Goal: Task Accomplishment & Management: Use online tool/utility

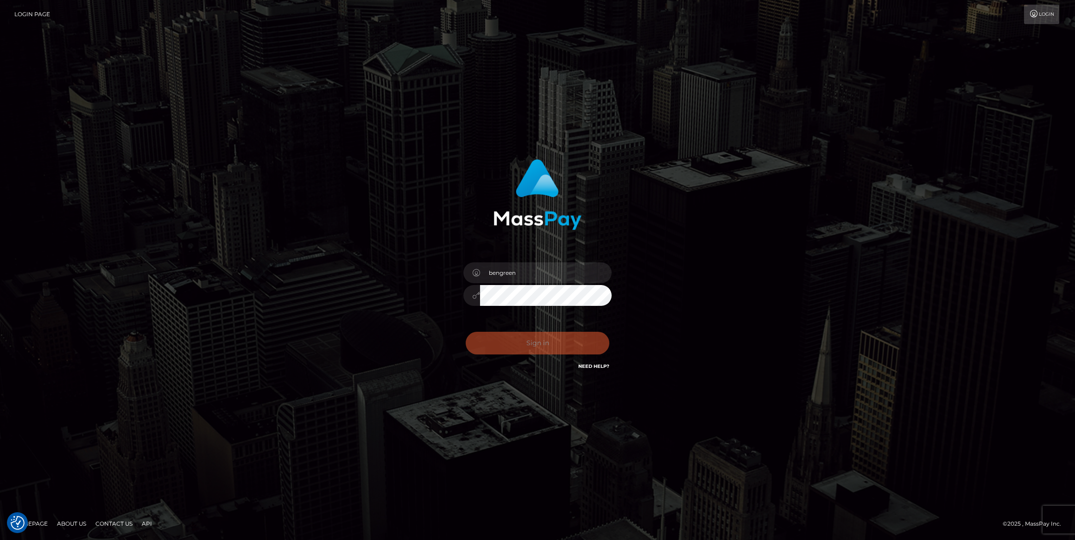
click at [520, 340] on div "Sign in Need Help?" at bounding box center [537, 347] width 162 height 41
type input "bengreen"
click at [522, 344] on button "Sign in" at bounding box center [537, 343] width 144 height 23
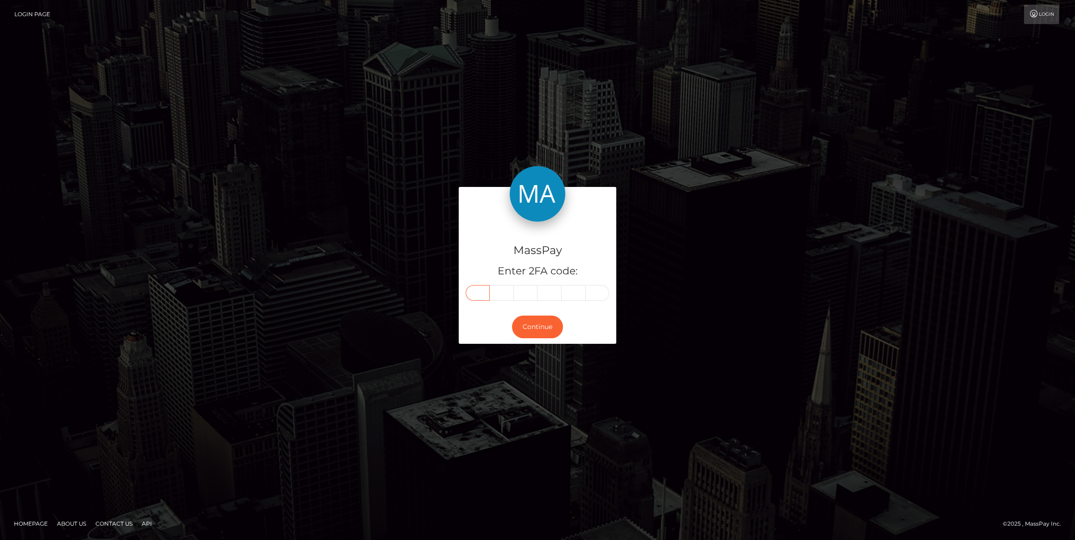
drag, startPoint x: 491, startPoint y: 304, endPoint x: 482, endPoint y: 299, distance: 10.6
paste input "2"
type input "2"
type input "0"
type input "6"
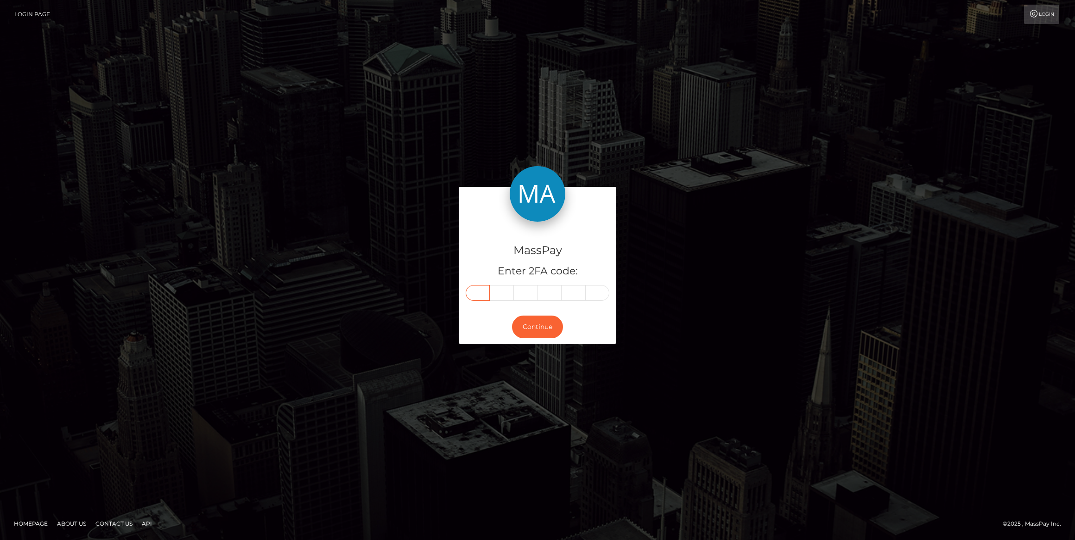
type input "0"
type input "7"
type input "1"
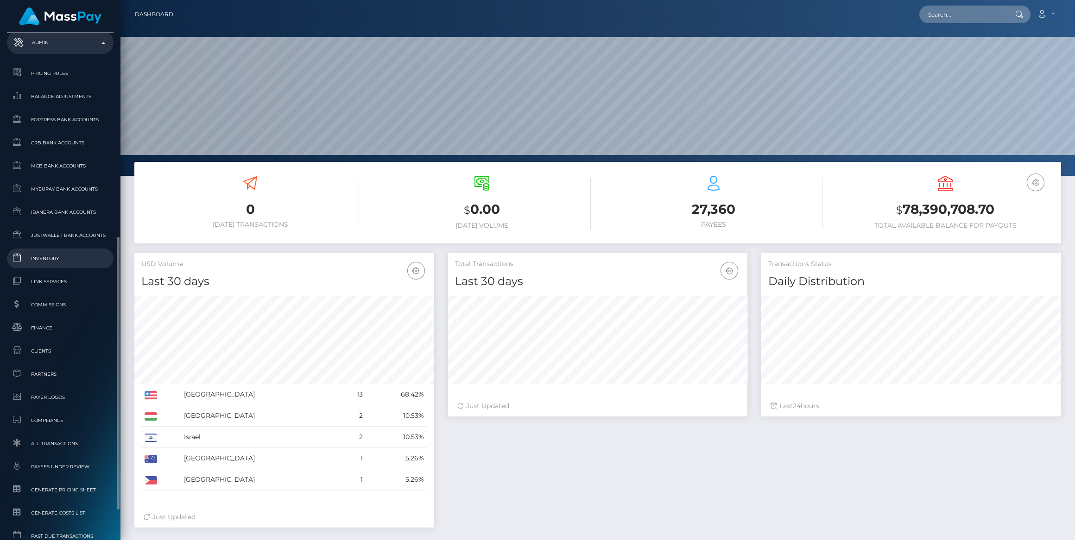
click at [66, 261] on span "Inventory" at bounding box center [60, 258] width 99 height 11
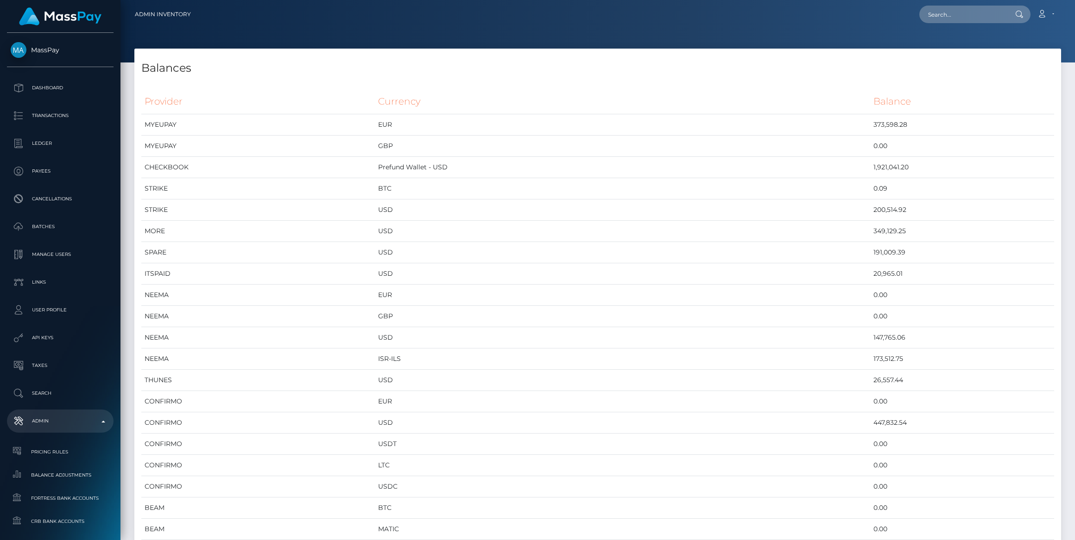
scroll to position [3662, 926]
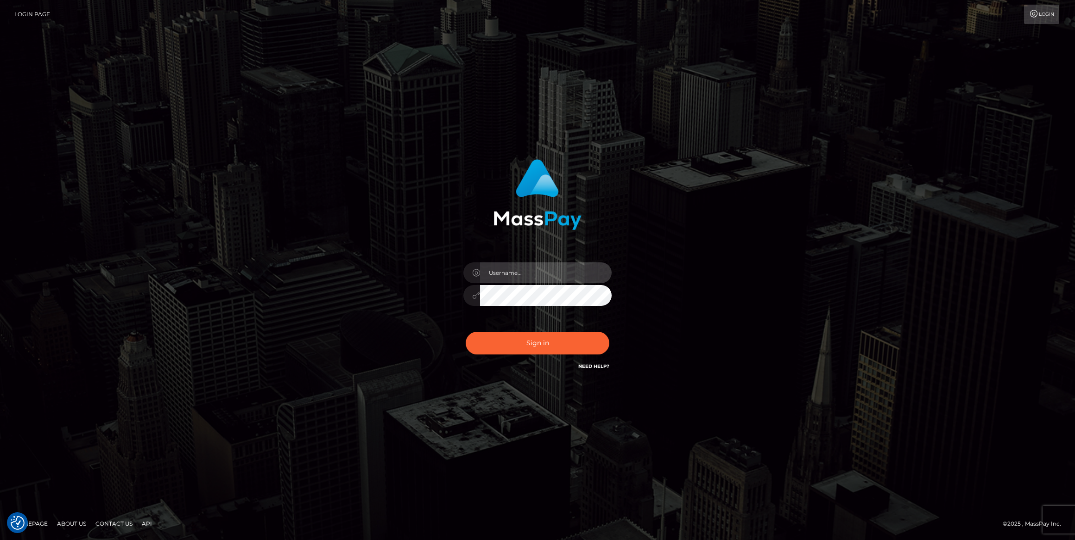
type input "bengreen"
click at [482, 348] on div "Sign in Need Help?" at bounding box center [537, 347] width 162 height 41
type input "bengreen"
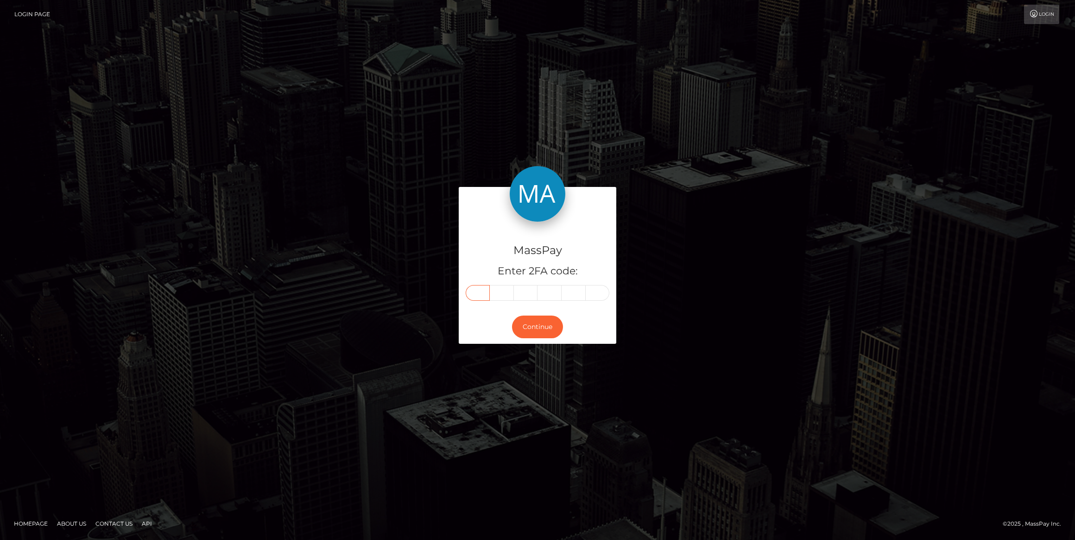
drag, startPoint x: 490, startPoint y: 299, endPoint x: 486, endPoint y: 295, distance: 6.5
click at [486, 295] on input "text" at bounding box center [477, 293] width 24 height 16
paste input "3"
type input "3"
type input "9"
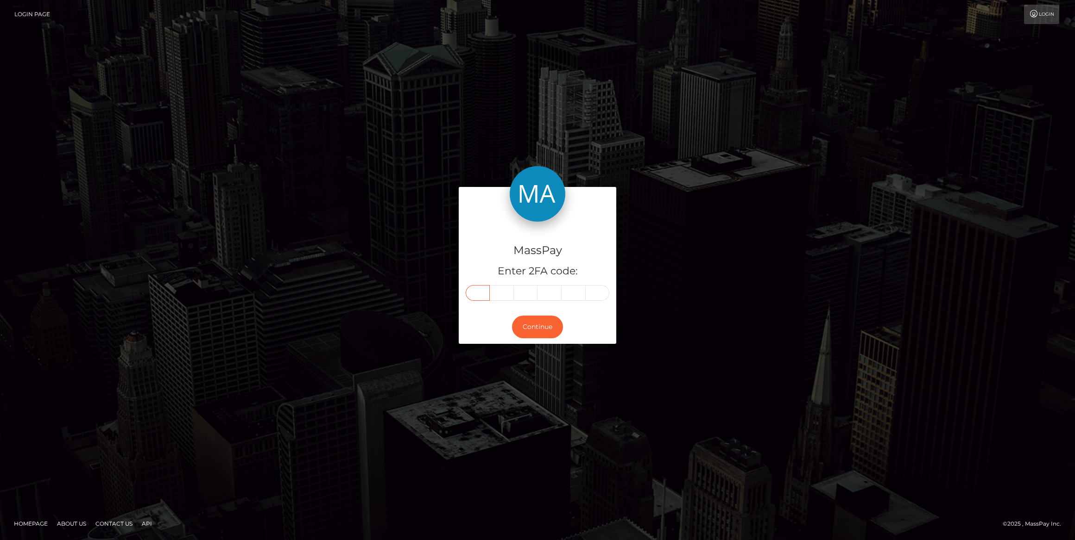
type input "5"
type input "1"
type input "4"
click at [550, 333] on button "Continue" at bounding box center [537, 327] width 51 height 23
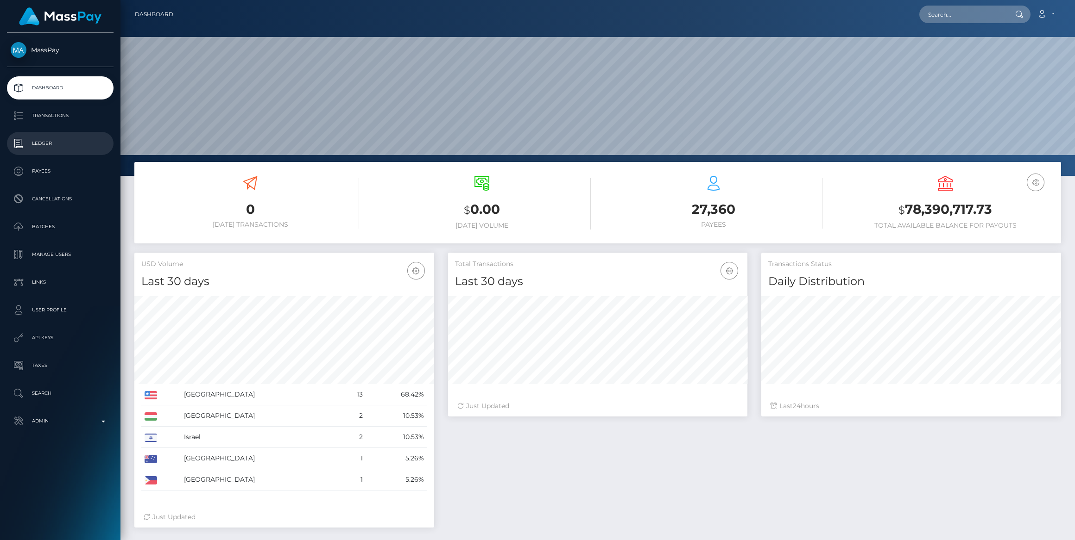
scroll to position [163, 299]
click at [60, 434] on div "MassPay Dashboard Transactions Ledger Payees Cancellations" at bounding box center [60, 286] width 120 height 506
drag, startPoint x: 68, startPoint y: 425, endPoint x: 69, endPoint y: 444, distance: 19.1
click at [68, 426] on p "Admin" at bounding box center [60, 422] width 99 height 14
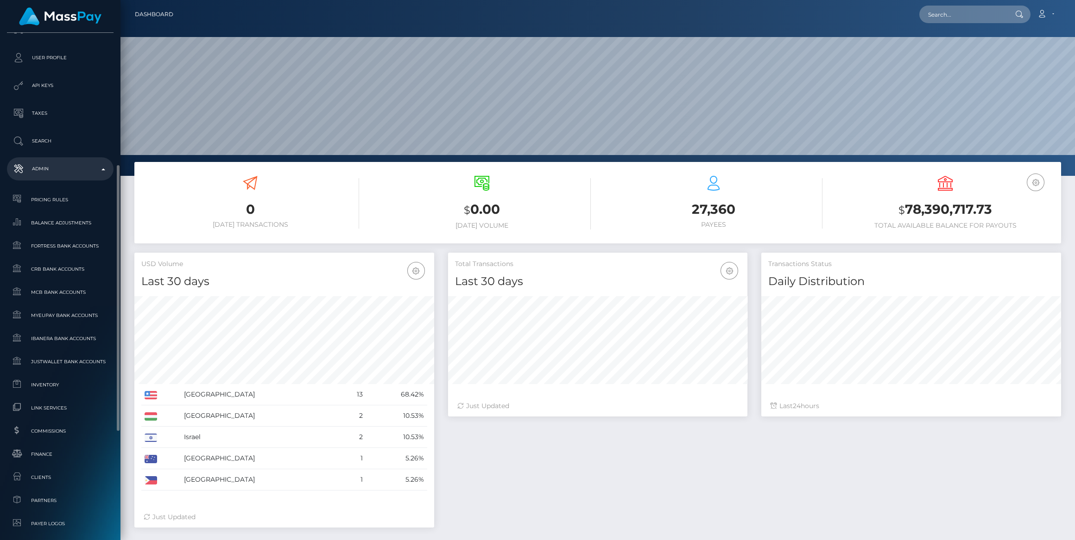
scroll to position [379, 0]
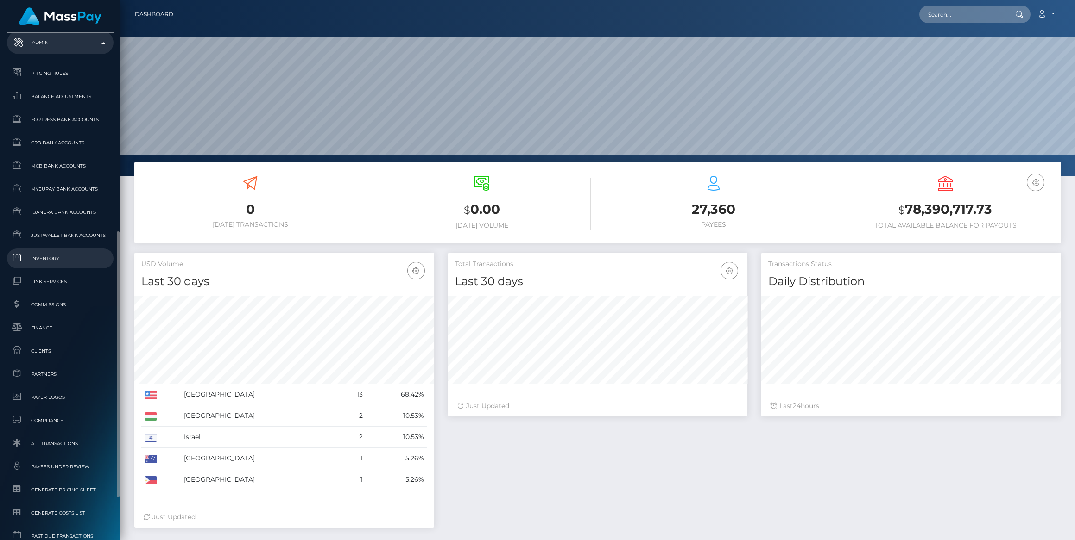
click at [71, 253] on link "Inventory" at bounding box center [60, 259] width 107 height 20
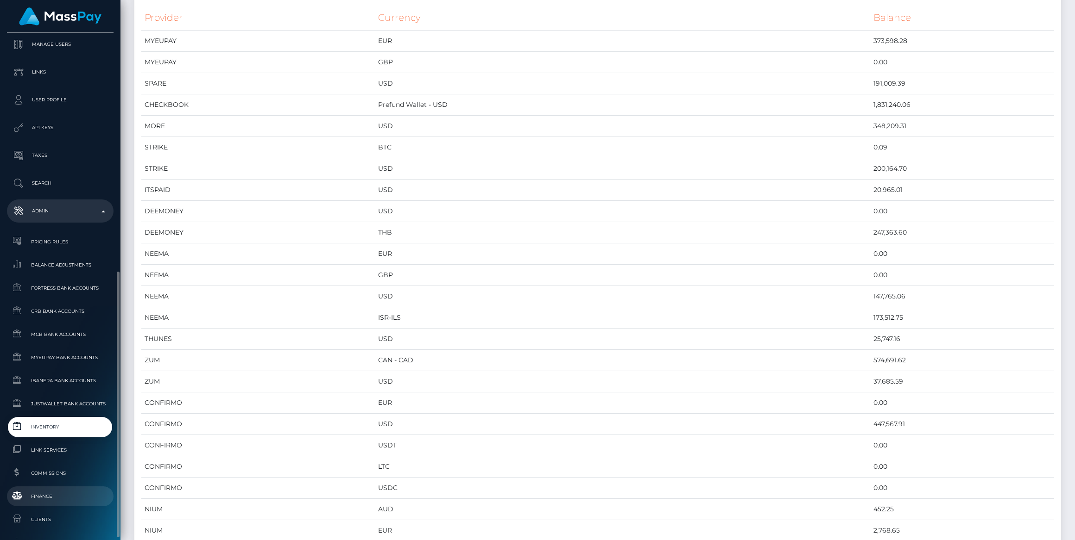
scroll to position [295, 0]
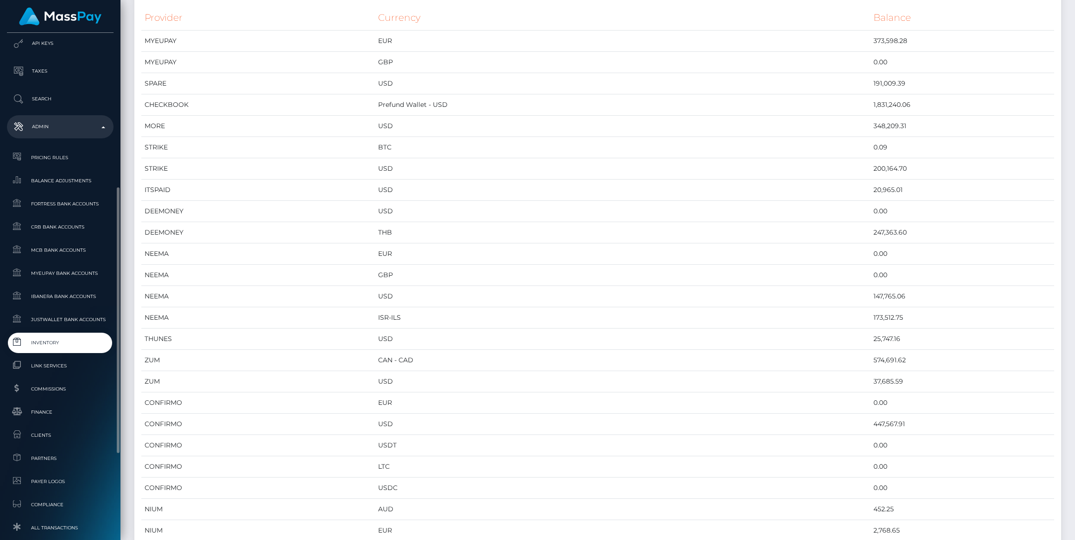
click at [50, 338] on span "Inventory" at bounding box center [60, 343] width 99 height 11
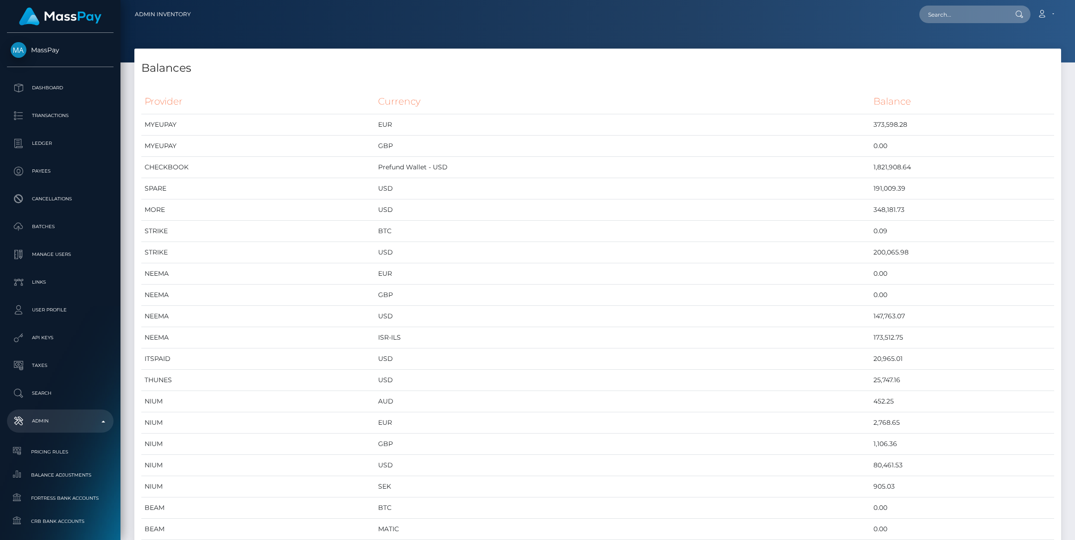
scroll to position [3662, 926]
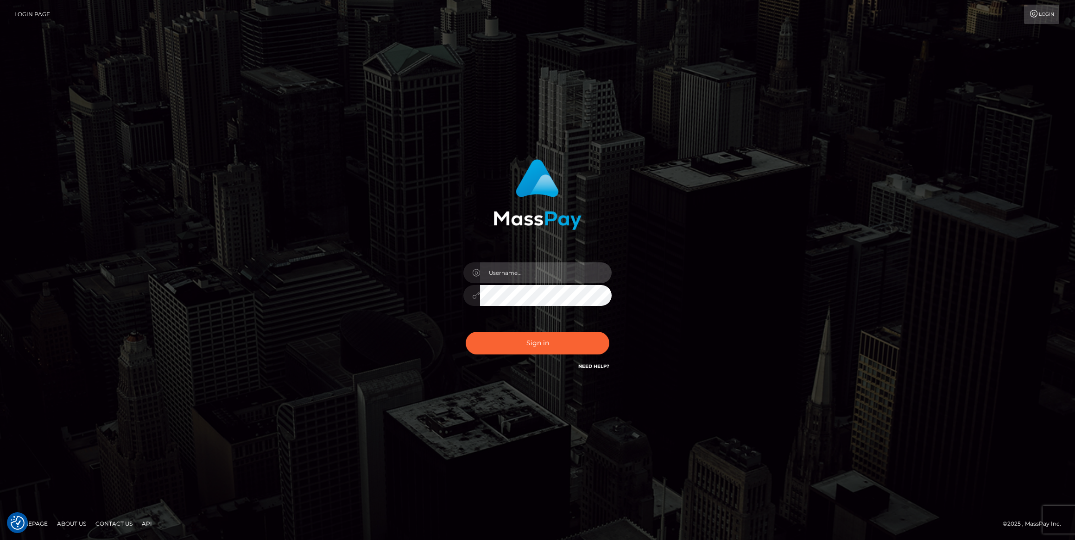
type input "bengreen"
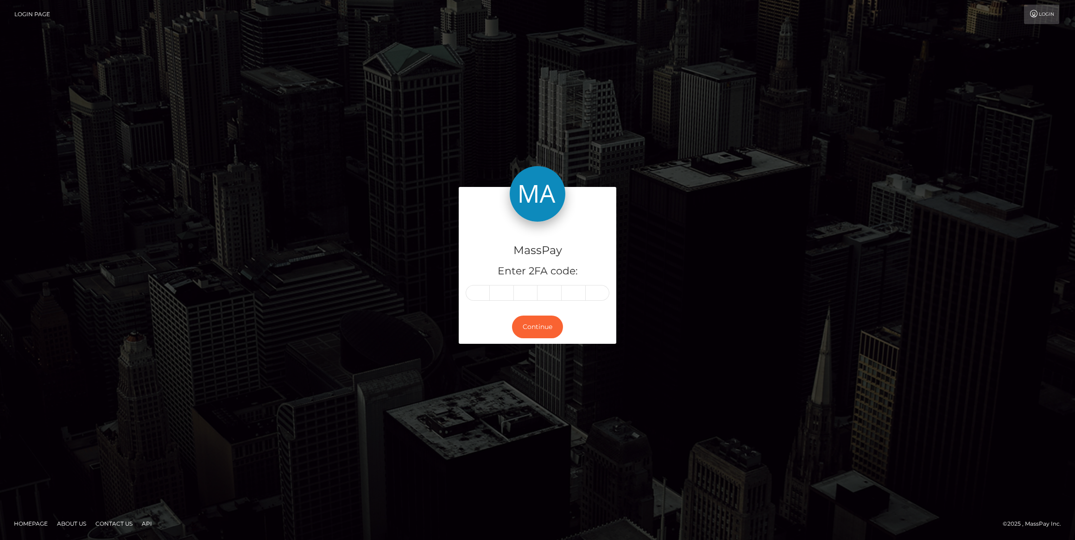
click at [466, 286] on div at bounding box center [537, 293] width 144 height 16
paste input "5"
type input "5"
type input "0"
type input "3"
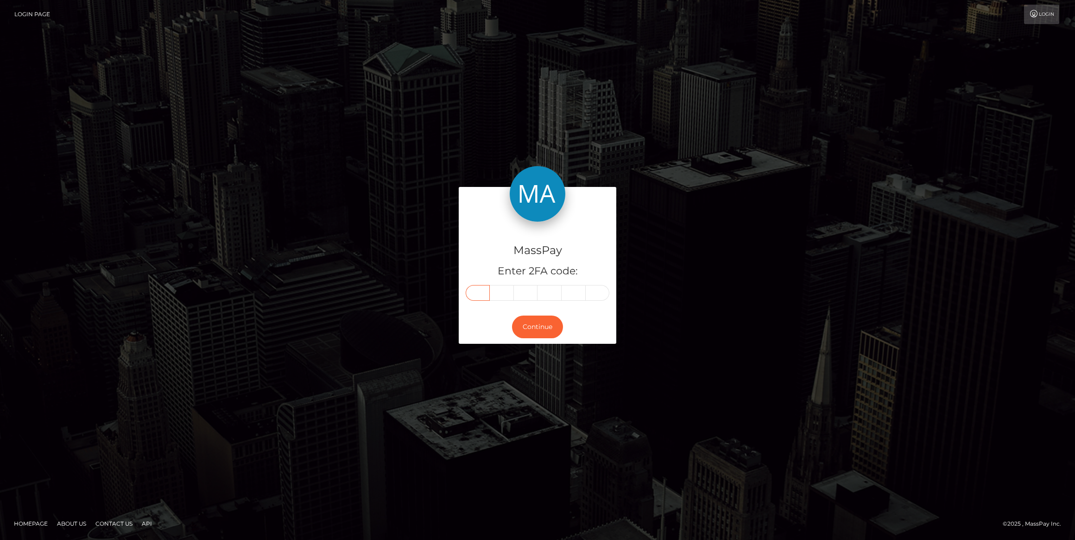
type input "9"
type input "4"
click at [515, 337] on div "Continue" at bounding box center [537, 327] width 157 height 34
click at [522, 335] on button "Continue" at bounding box center [537, 327] width 51 height 23
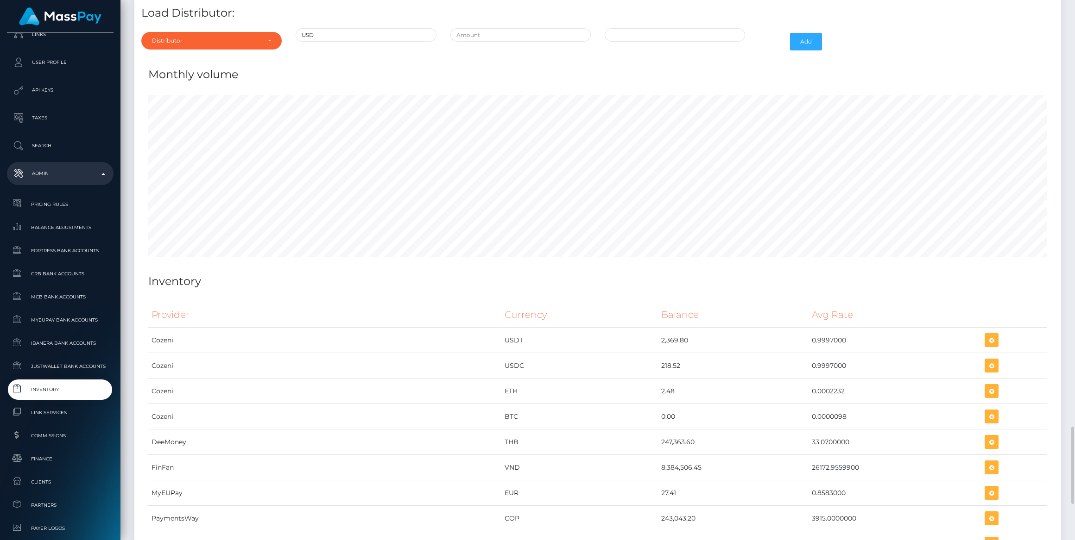
scroll to position [2805, 0]
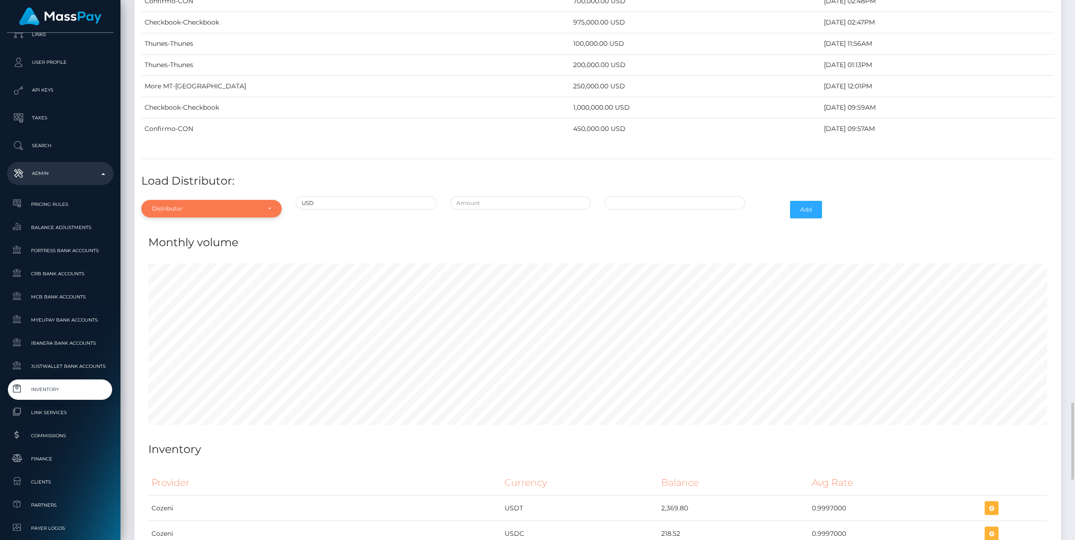
click at [215, 205] on div "Distributor" at bounding box center [206, 208] width 108 height 7
click at [208, 225] on input "Search" at bounding box center [211, 231] width 133 height 13
type input "ch"
click at [215, 242] on link "Checkbook" at bounding box center [211, 250] width 140 height 17
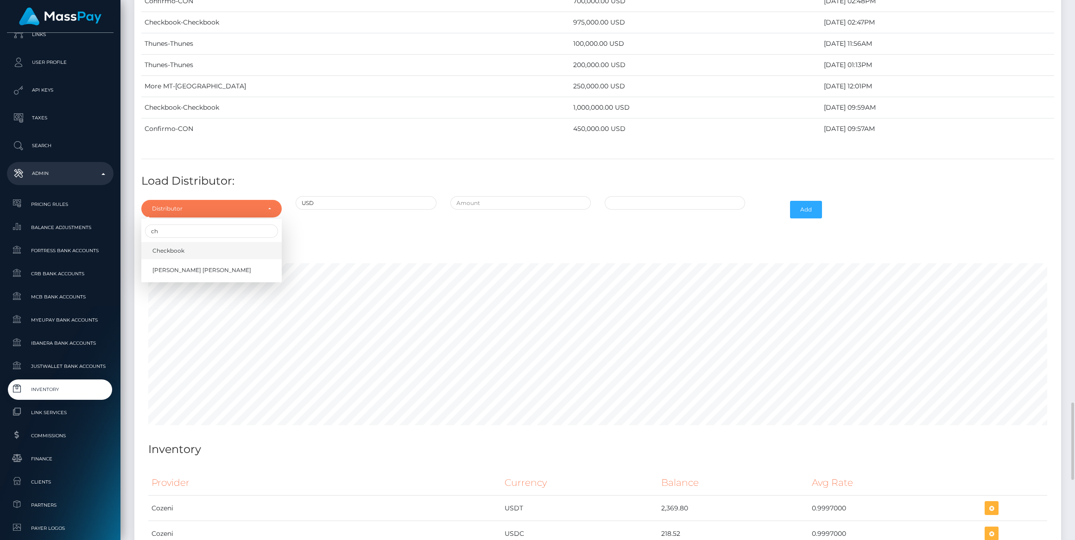
select select "7"
click at [490, 196] on input "text" at bounding box center [520, 202] width 140 height 13
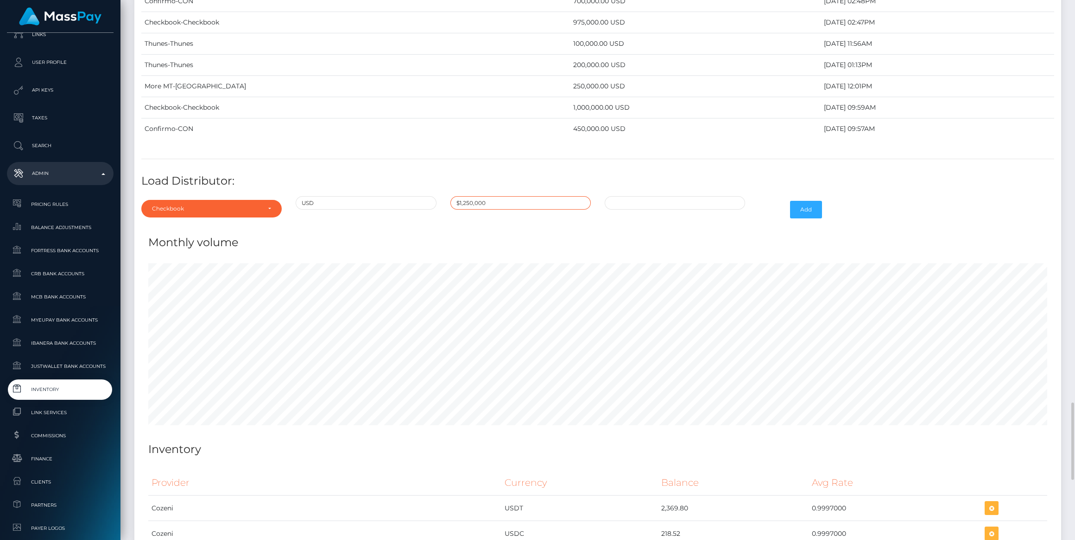
type input "$1,250,000.0000000"
type input "08/18/2025 10:21 AM"
click at [805, 201] on button "Add" at bounding box center [806, 210] width 32 height 18
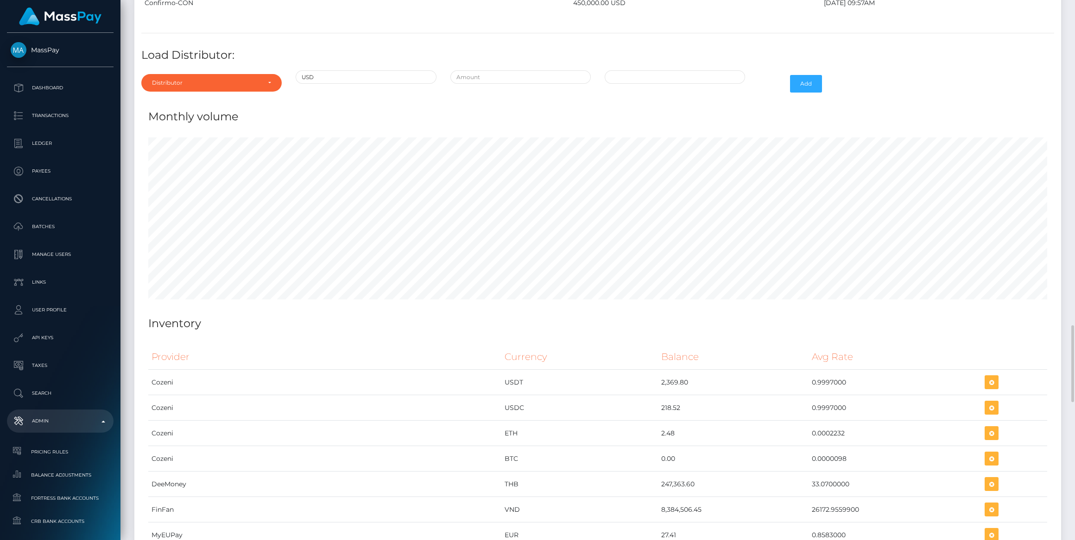
scroll to position [2868, 0]
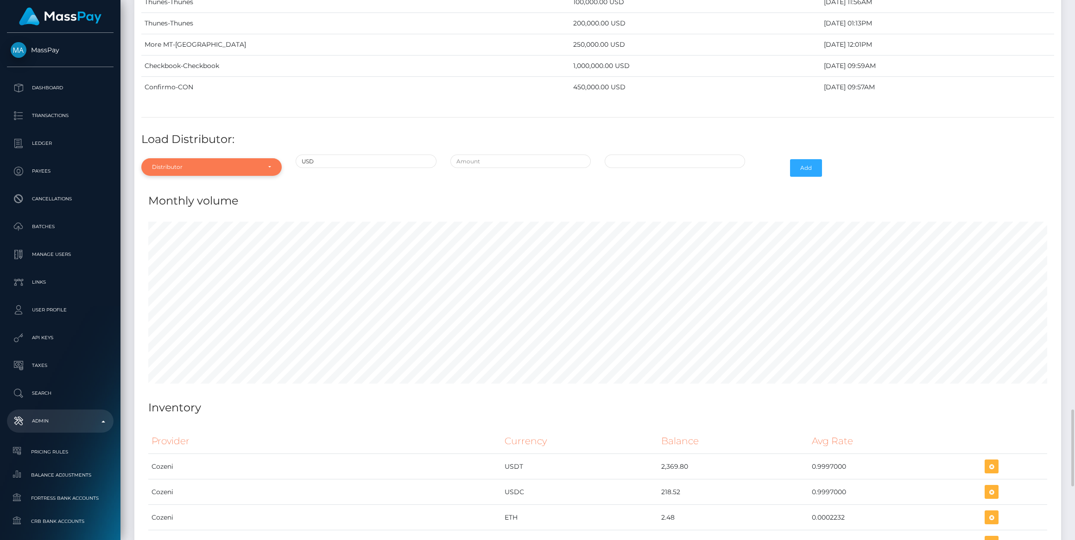
click at [203, 163] on div "Distributor" at bounding box center [206, 166] width 108 height 7
click at [185, 183] on input "Search" at bounding box center [211, 189] width 133 height 13
type input "chec"
click at [157, 205] on span "Checkbook" at bounding box center [168, 209] width 32 height 8
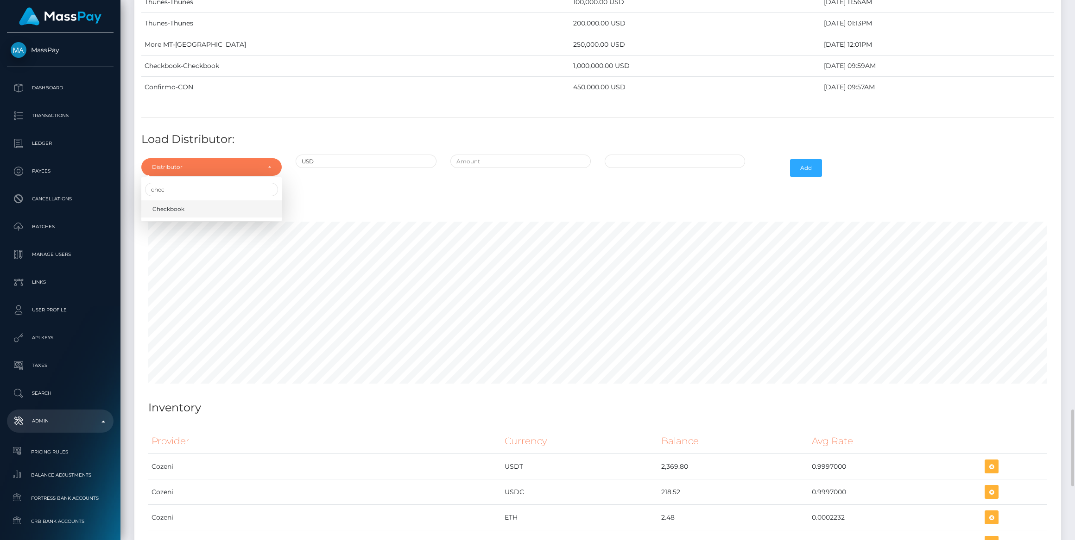
select select "7"
click at [520, 155] on input "text" at bounding box center [520, 161] width 140 height 13
type input "$800,000.0000000"
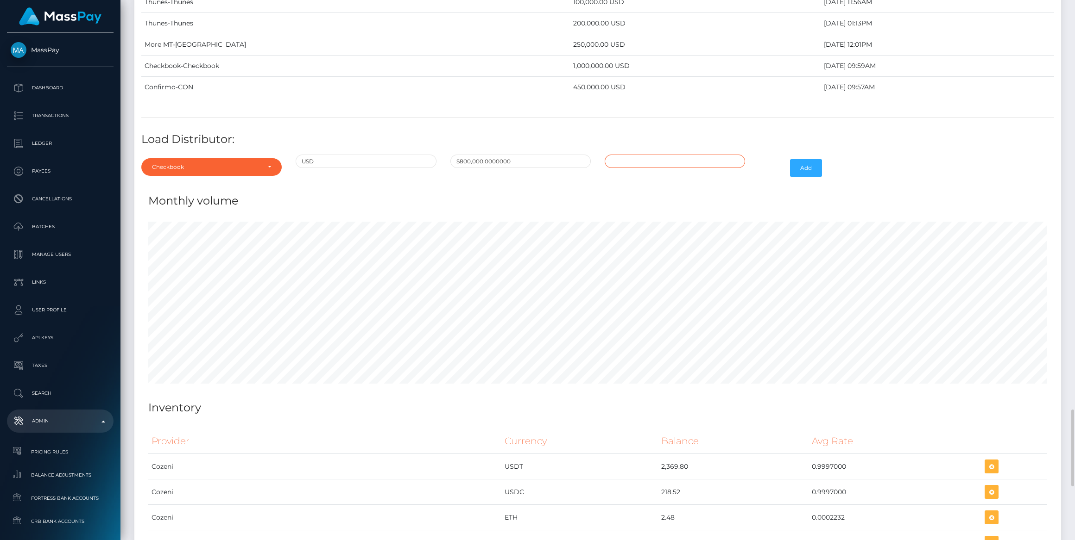
type input "08/18/2025 10:23 AM"
click at [801, 159] on button "Add" at bounding box center [806, 168] width 32 height 18
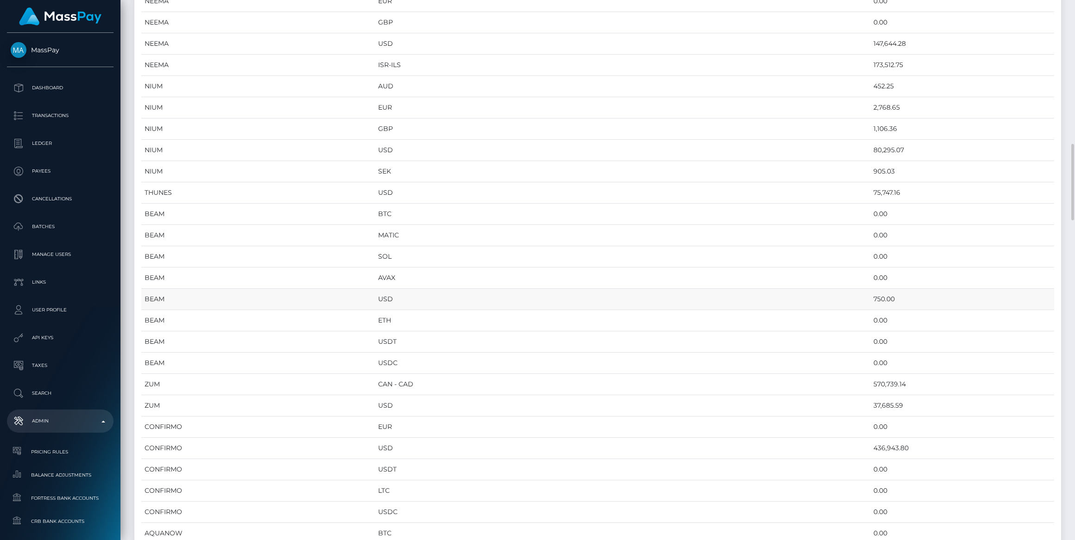
scroll to position [421, 0]
click at [870, 106] on td "75,747.16" at bounding box center [962, 108] width 184 height 21
click at [870, 105] on td "75,747.16" at bounding box center [962, 108] width 184 height 21
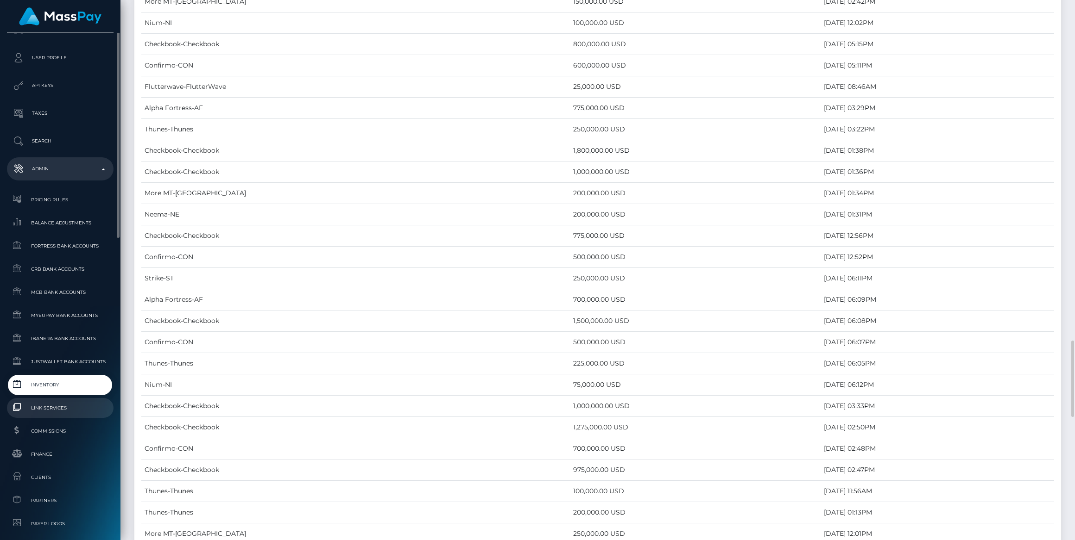
scroll to position [458, 0]
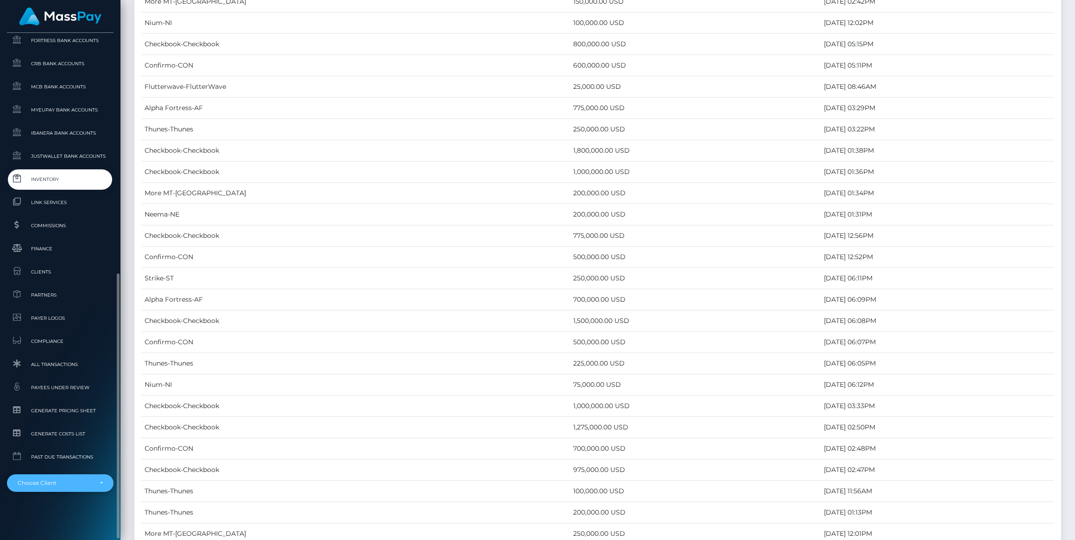
click at [67, 486] on div "Choose Client" at bounding box center [55, 483] width 75 height 7
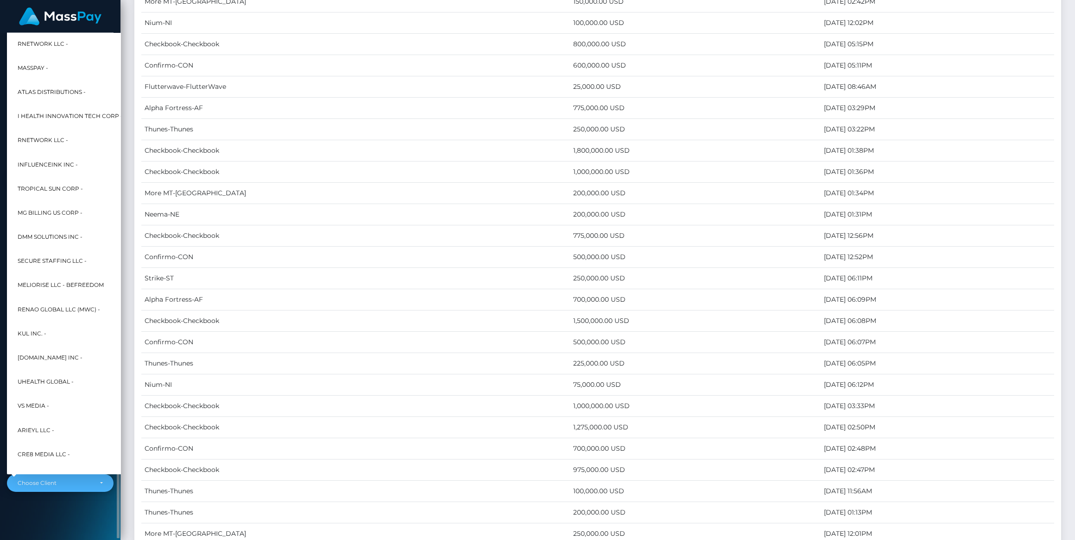
scroll to position [3705, 926]
click at [67, 509] on div "MassPay Dashboard Transactions Ledger Payees Cancellations" at bounding box center [60, 286] width 120 height 506
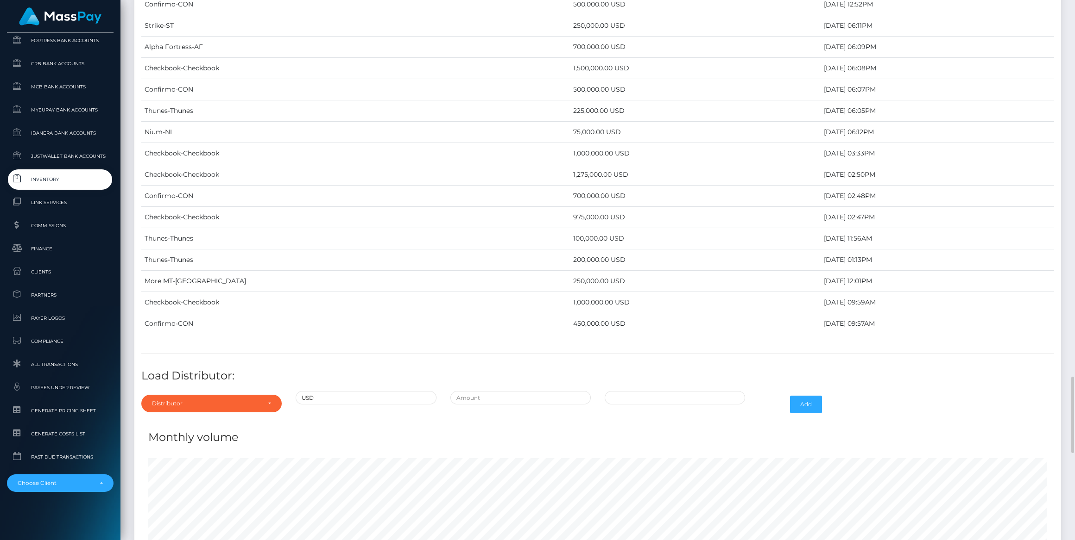
scroll to position [2737, 0]
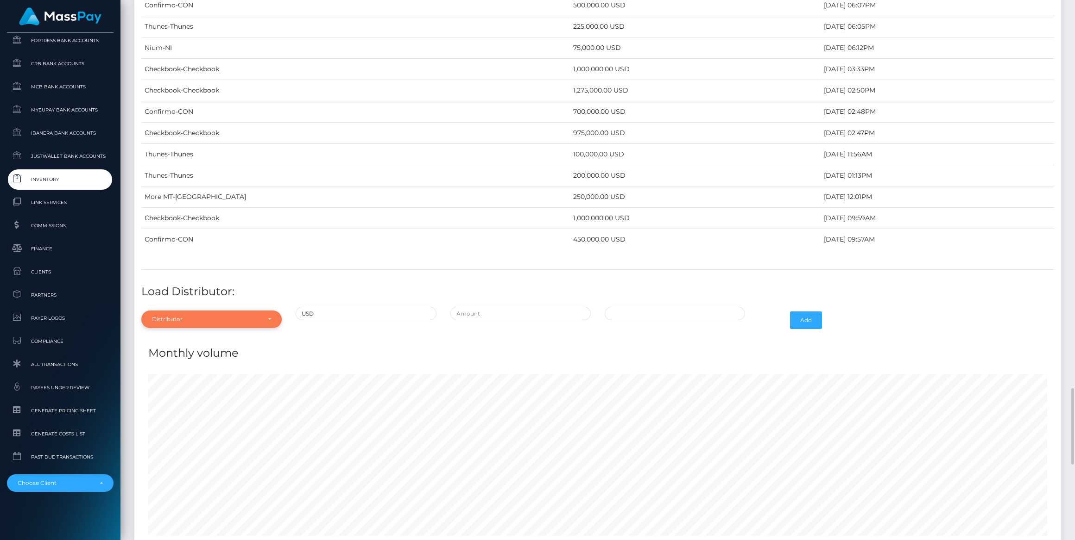
click at [209, 316] on div "Distributor" at bounding box center [206, 319] width 108 height 7
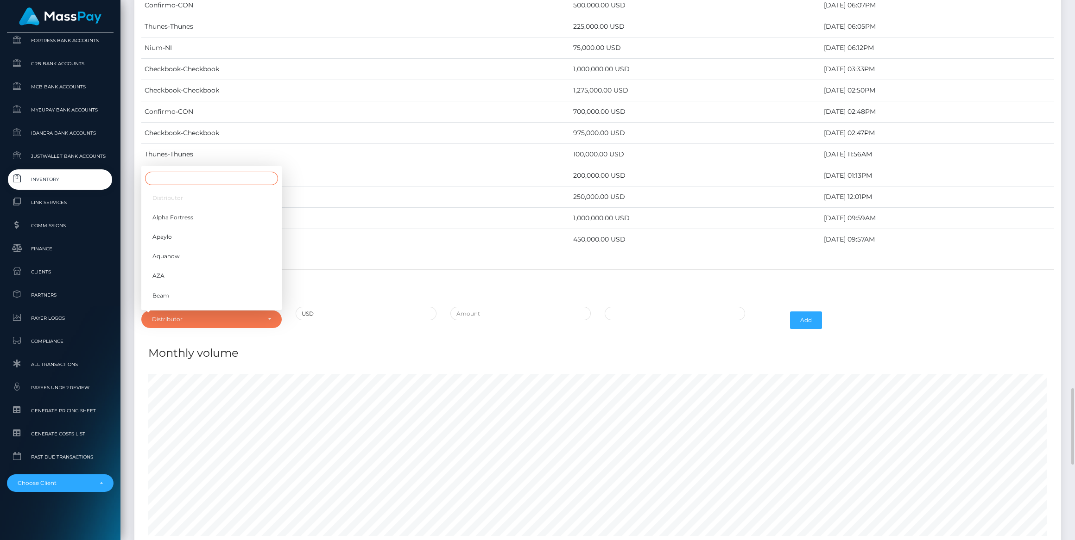
click at [221, 172] on input "Search" at bounding box center [211, 178] width 133 height 13
type input "Thu"
click at [220, 311] on div "Distributor" at bounding box center [211, 320] width 140 height 18
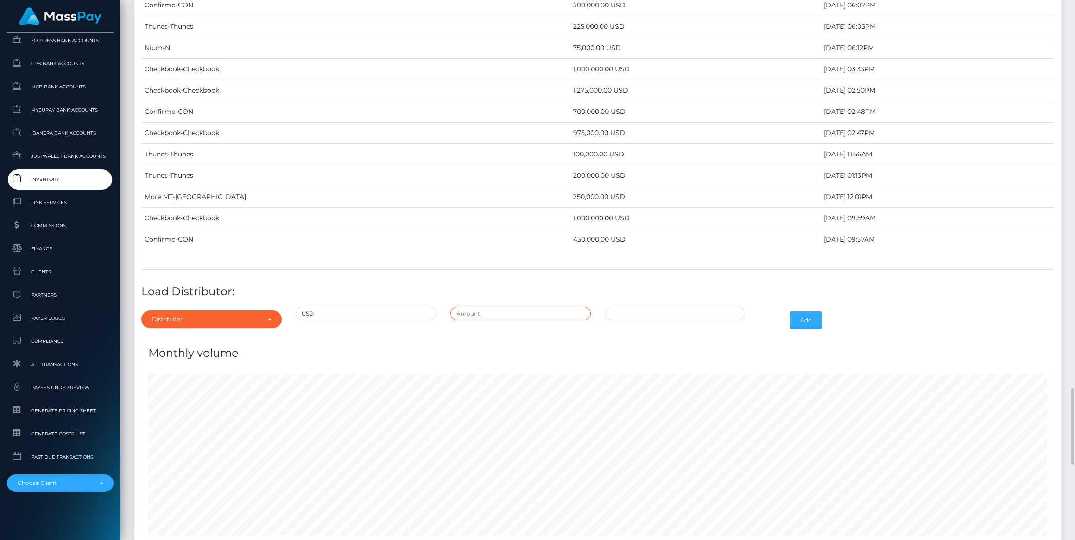
click at [507, 307] on input "text" at bounding box center [520, 313] width 140 height 13
type input "$50,000.0000000"
type input "08/18/2025 10:30 AM"
click at [796, 312] on button "Add" at bounding box center [806, 321] width 32 height 18
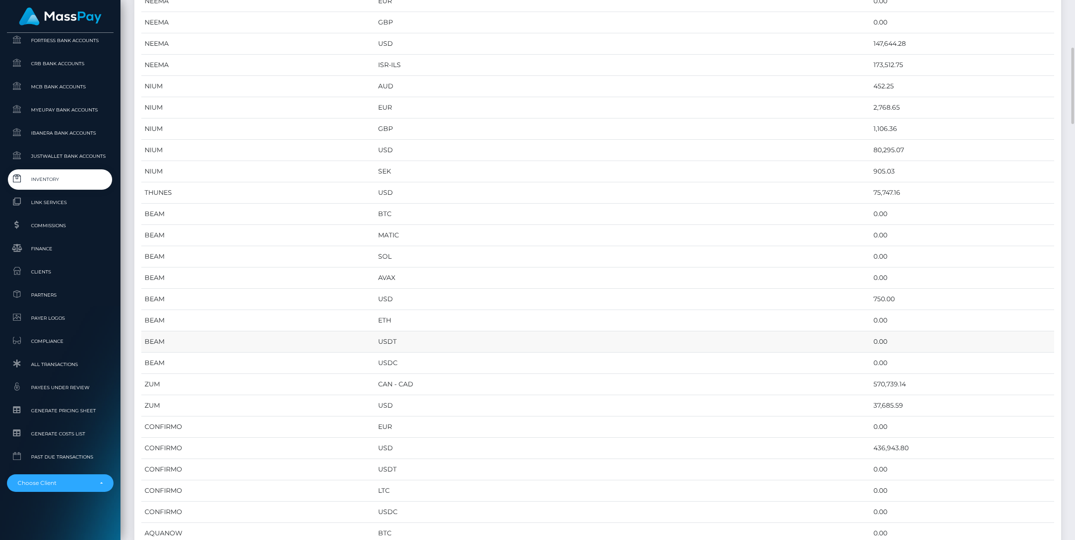
scroll to position [463, 0]
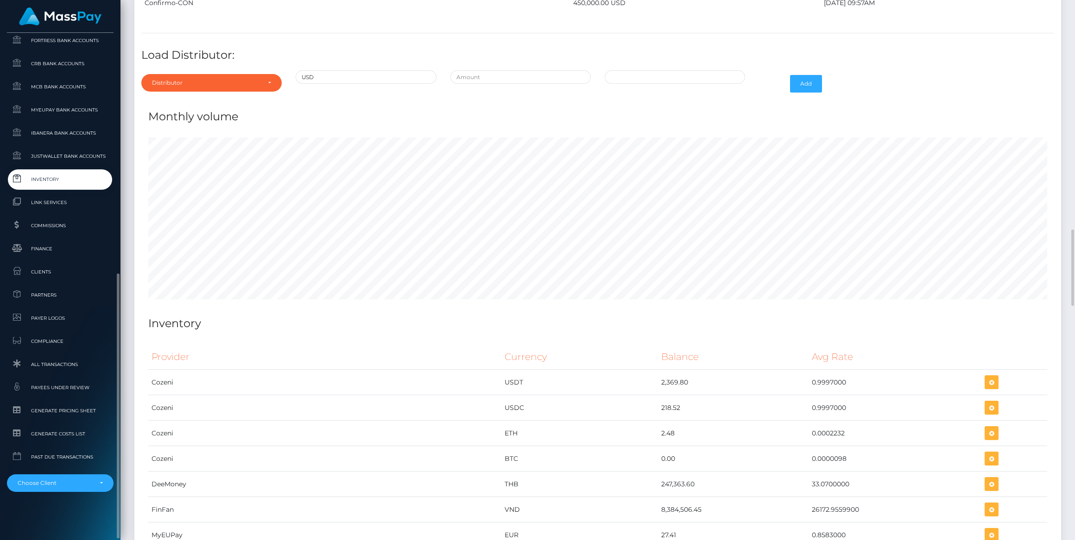
scroll to position [2805, 0]
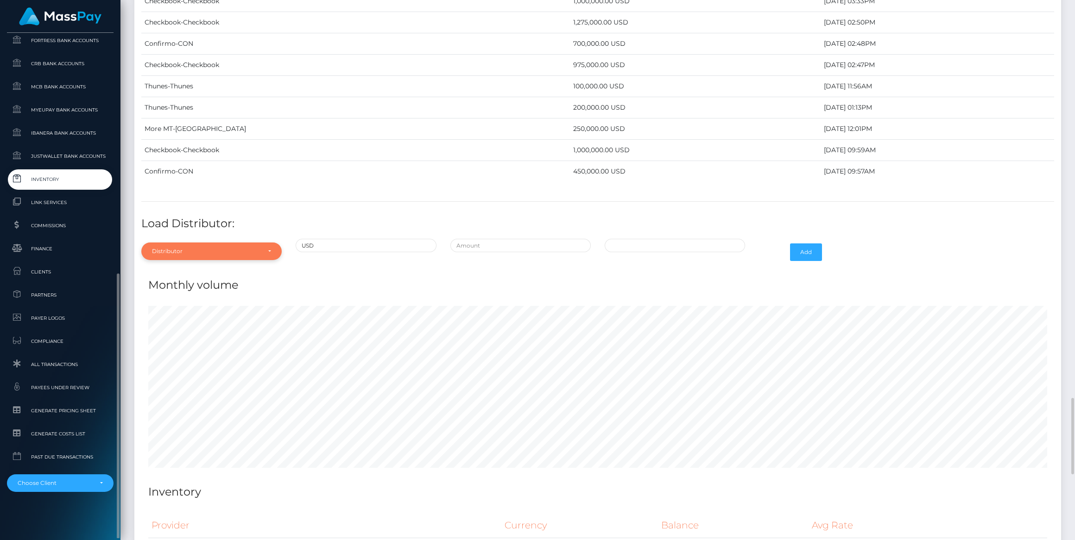
click at [232, 248] on div "Distributor" at bounding box center [206, 251] width 108 height 7
drag, startPoint x: 206, startPoint y: 227, endPoint x: 195, endPoint y: 225, distance: 10.4
click at [199, 248] on div "Distributor" at bounding box center [206, 251] width 108 height 7
click at [191, 248] on div "Distributor" at bounding box center [206, 251] width 108 height 7
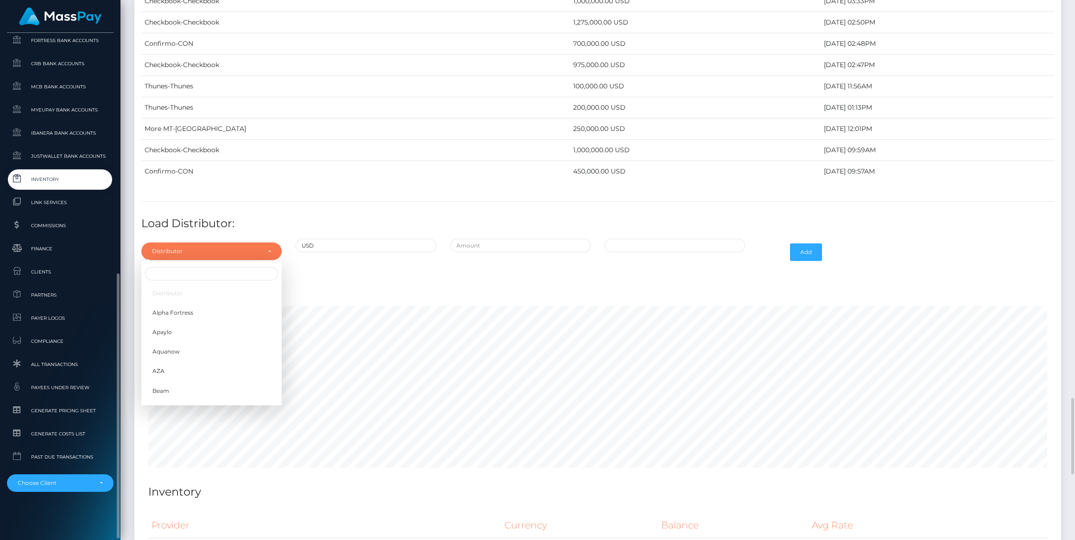
click at [184, 265] on div at bounding box center [211, 273] width 140 height 17
click at [184, 243] on div "Distributor" at bounding box center [211, 252] width 140 height 18
click at [189, 267] on input "Search" at bounding box center [211, 273] width 133 height 13
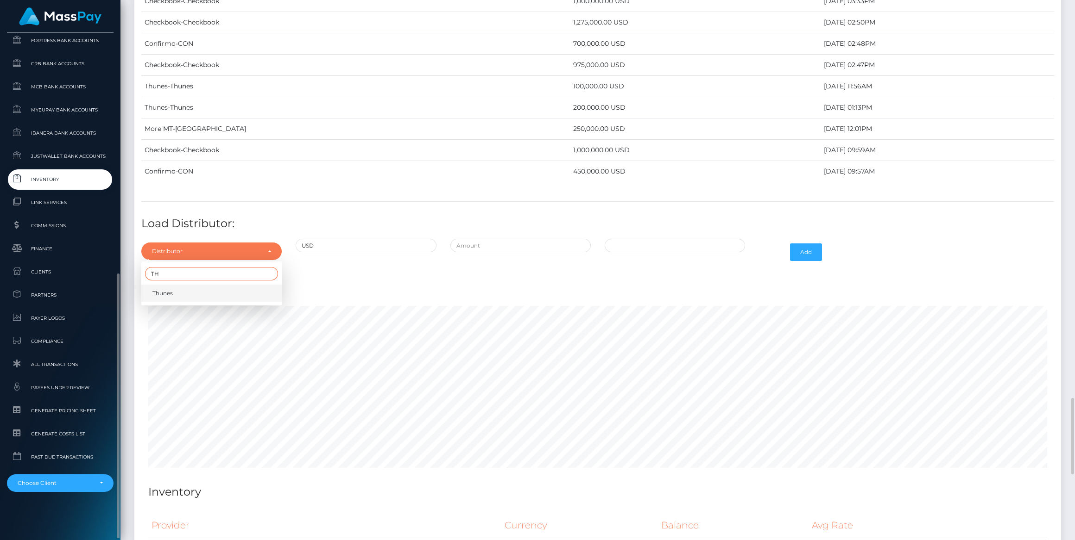
type input "TH"
click at [226, 285] on link "Thunes" at bounding box center [211, 293] width 140 height 17
select select "13"
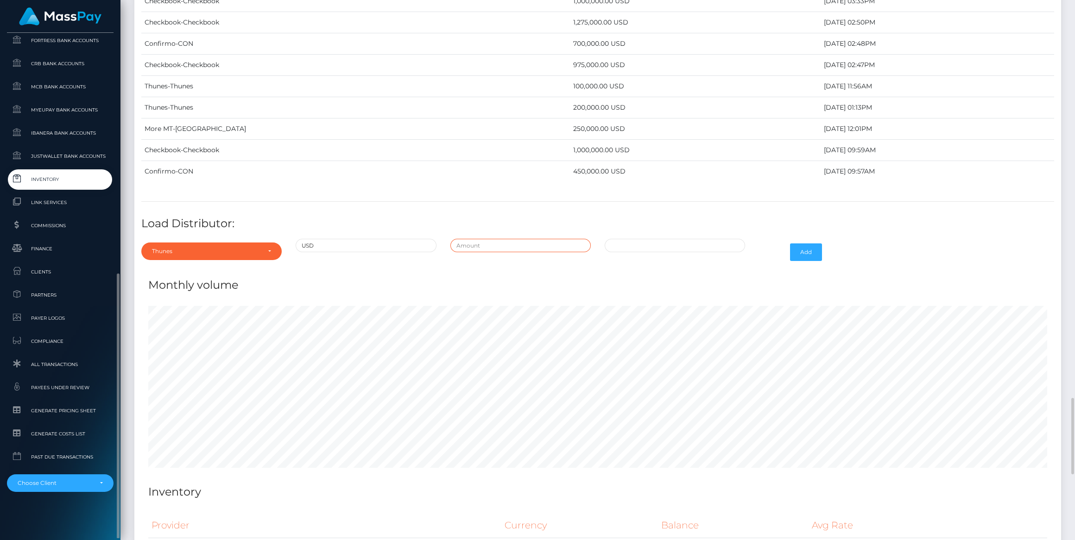
click at [535, 239] on input "text" at bounding box center [520, 245] width 140 height 13
type input "$50,000.0000000"
type input "08/18/2025 10:33 AM"
click at [537, 239] on input "$50,000.0000000" at bounding box center [520, 245] width 140 height 13
click at [544, 239] on input "$50,000.0000000" at bounding box center [520, 245] width 140 height 13
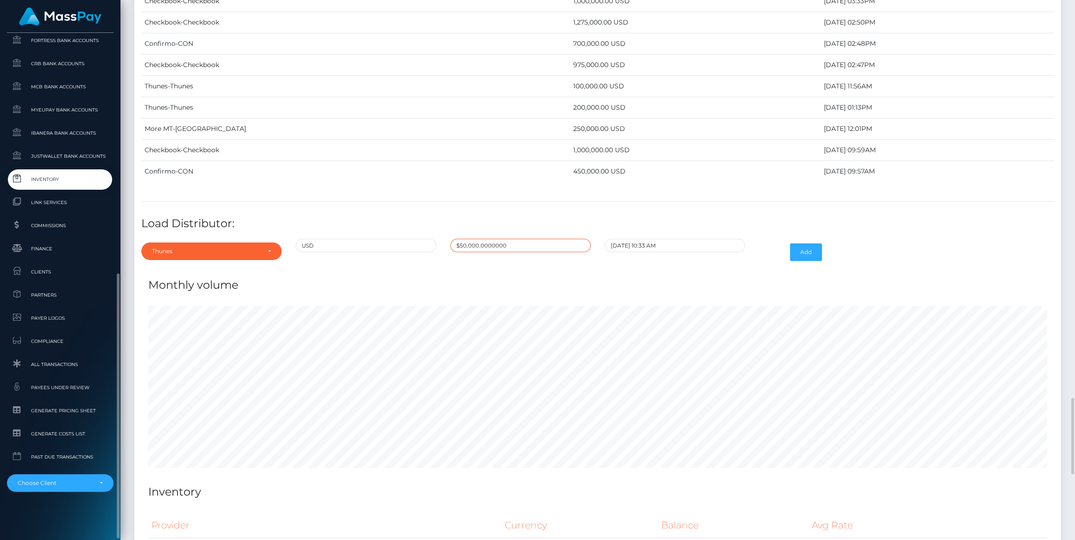
click at [545, 239] on input "$50,000.0000000" at bounding box center [520, 245] width 140 height 13
click at [802, 244] on button "Add" at bounding box center [806, 253] width 32 height 18
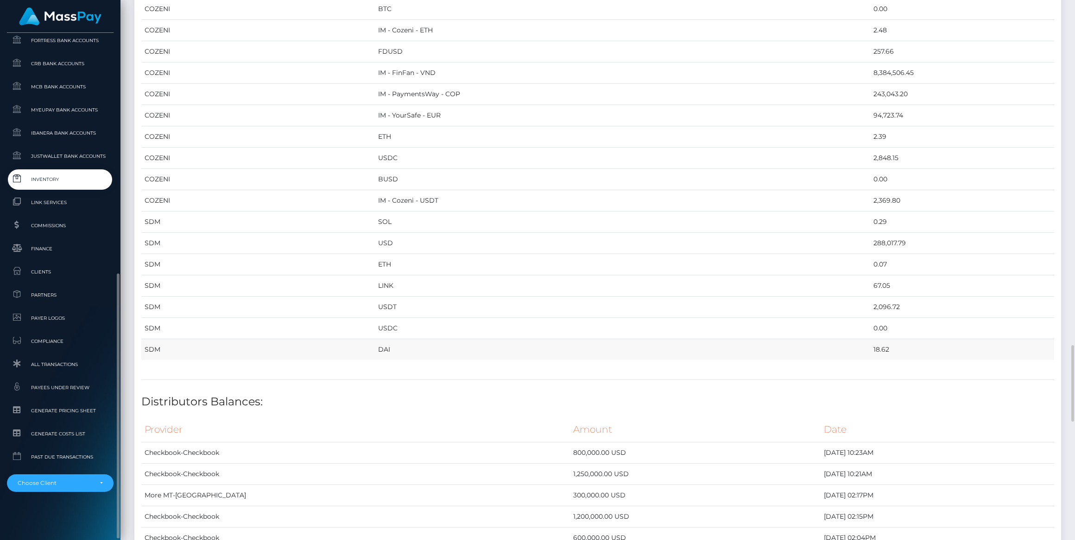
scroll to position [1584, 0]
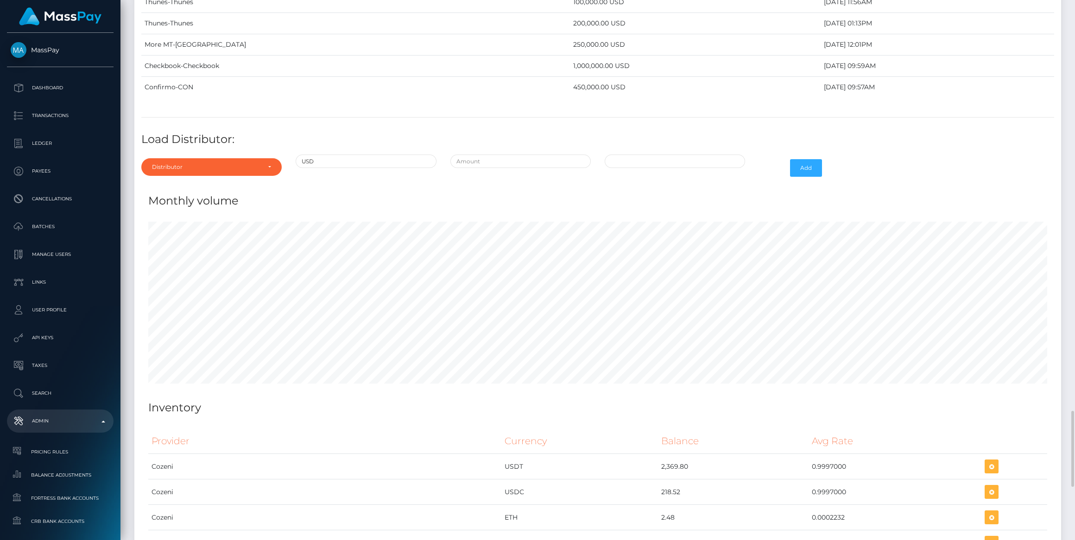
scroll to position [2826, 0]
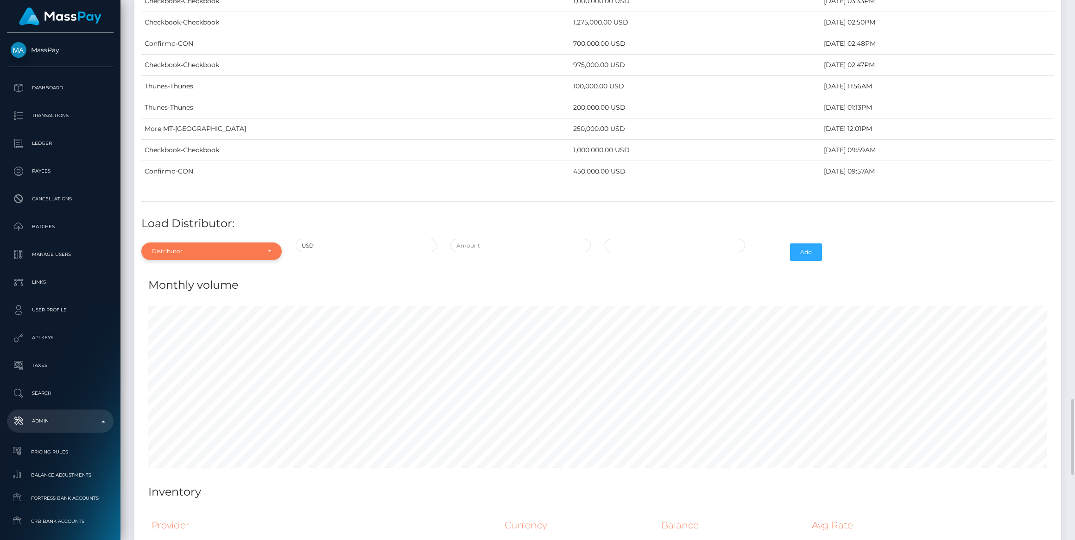
click at [223, 248] on div "Distributor" at bounding box center [206, 251] width 108 height 7
click at [187, 267] on input "Search" at bounding box center [211, 273] width 133 height 13
type input "Th"
click at [157, 289] on span "Thunes" at bounding box center [162, 293] width 20 height 8
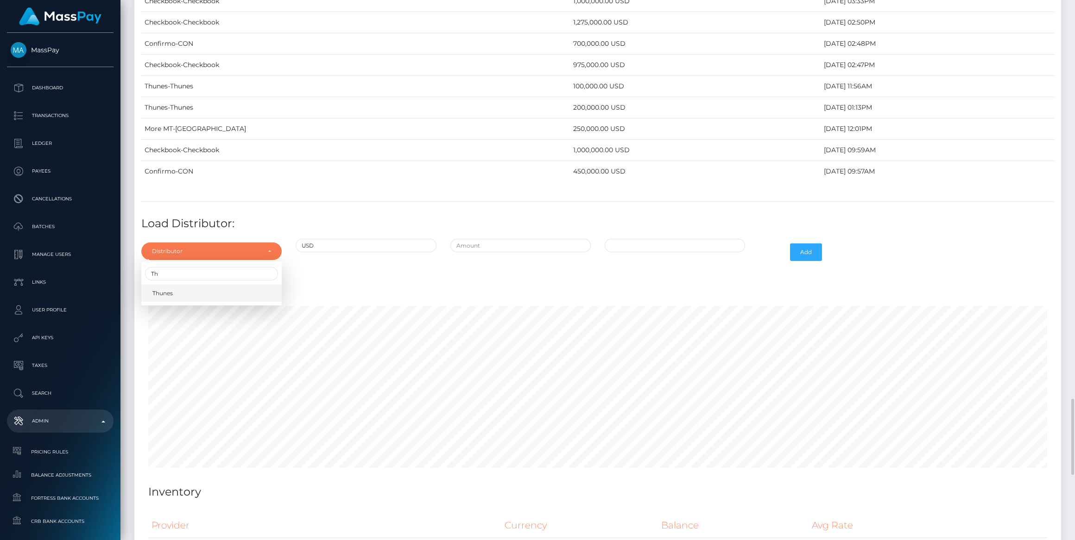
select select "13"
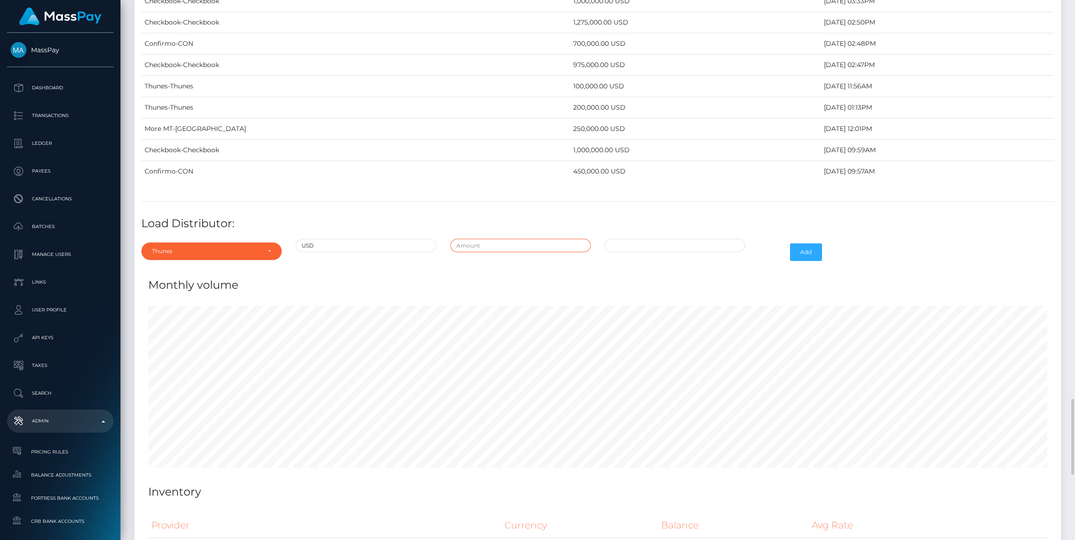
click at [509, 239] on input "text" at bounding box center [520, 245] width 140 height 13
type input "$200,000.0000000"
click at [613, 343] on td "17" at bounding box center [616, 350] width 19 height 15
drag, startPoint x: 646, startPoint y: 220, endPoint x: 641, endPoint y: 219, distance: 4.8
click at [641, 239] on input "08/17/2025 10:36 AM" at bounding box center [674, 245] width 140 height 13
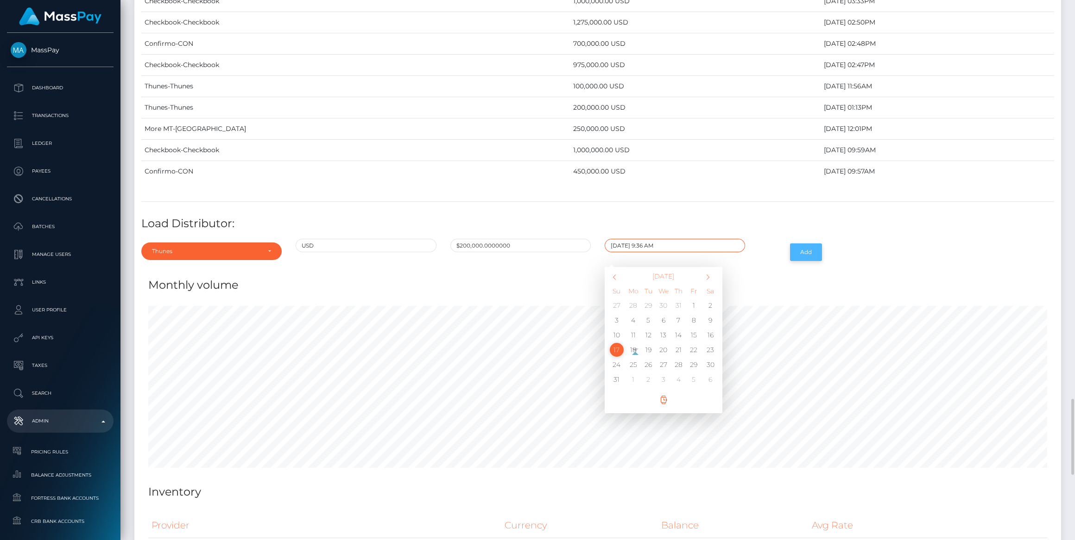
type input "08/17/2025 9:36 AM"
click at [806, 244] on button "Add" at bounding box center [806, 253] width 32 height 18
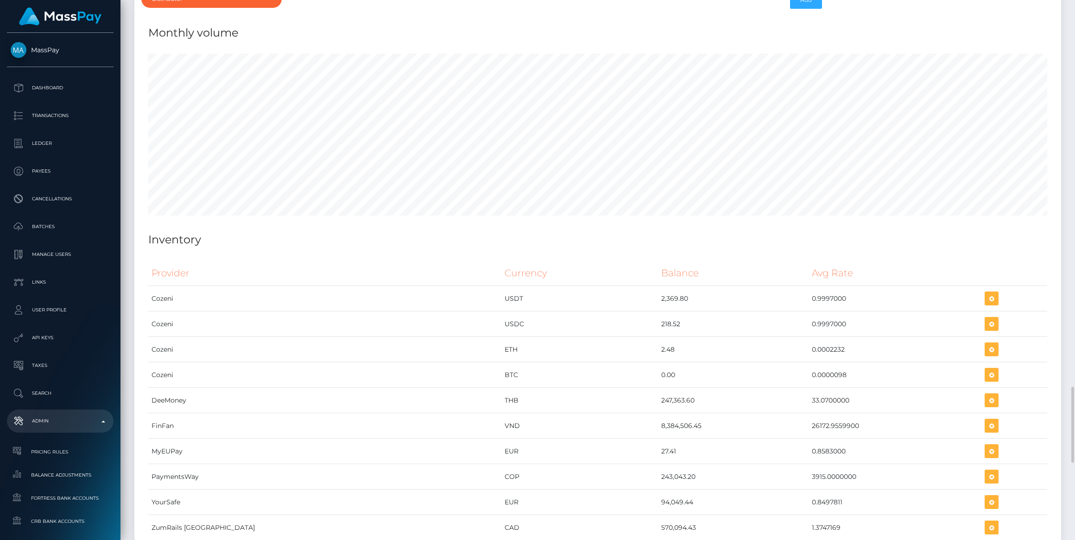
scroll to position [2931, 0]
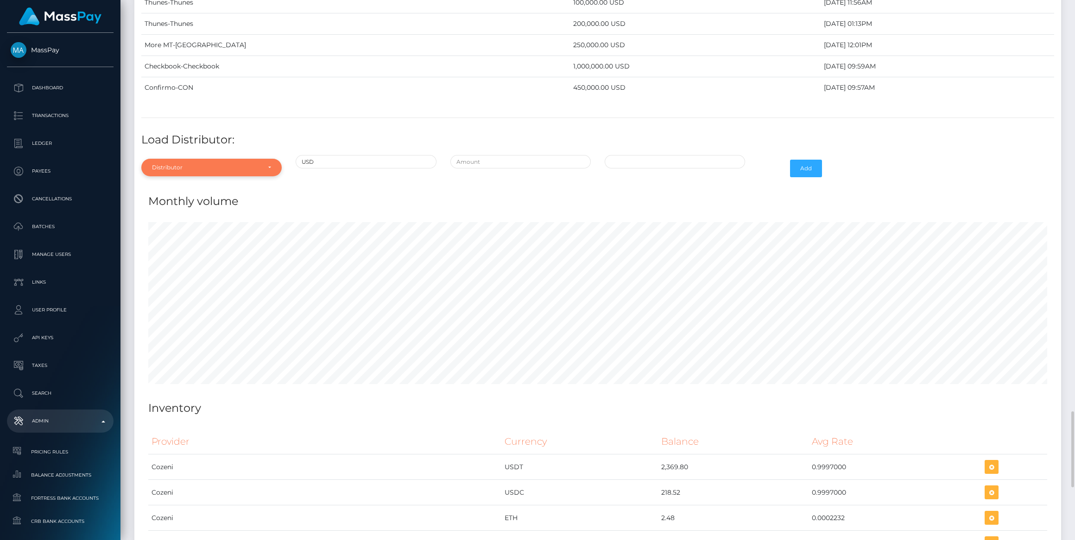
click at [211, 164] on div "Distributor" at bounding box center [206, 167] width 108 height 7
click at [187, 183] on input "Search" at bounding box center [211, 189] width 133 height 13
type input "CON"
click at [231, 201] on link "Confirmo" at bounding box center [211, 209] width 140 height 17
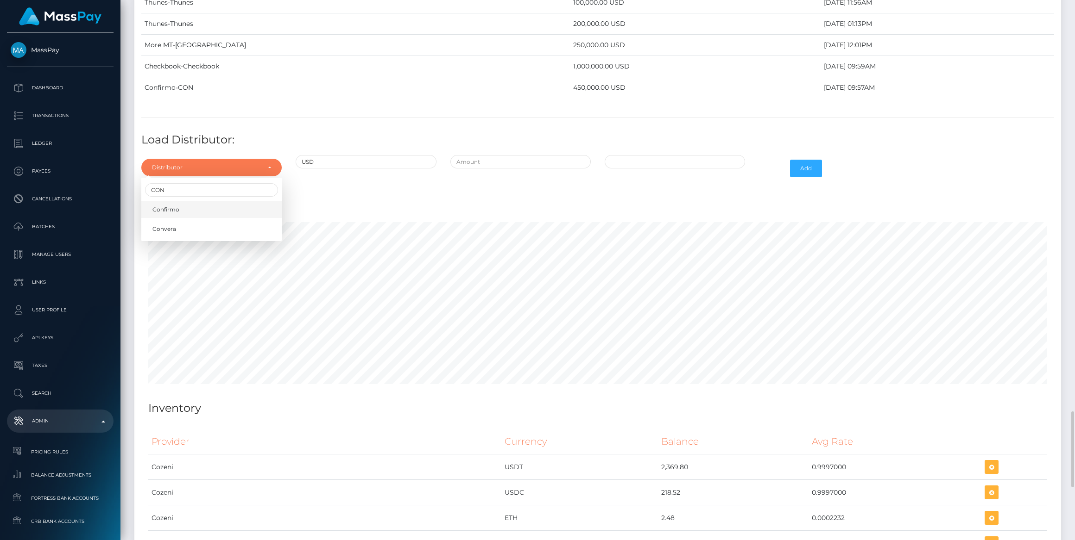
select select "48"
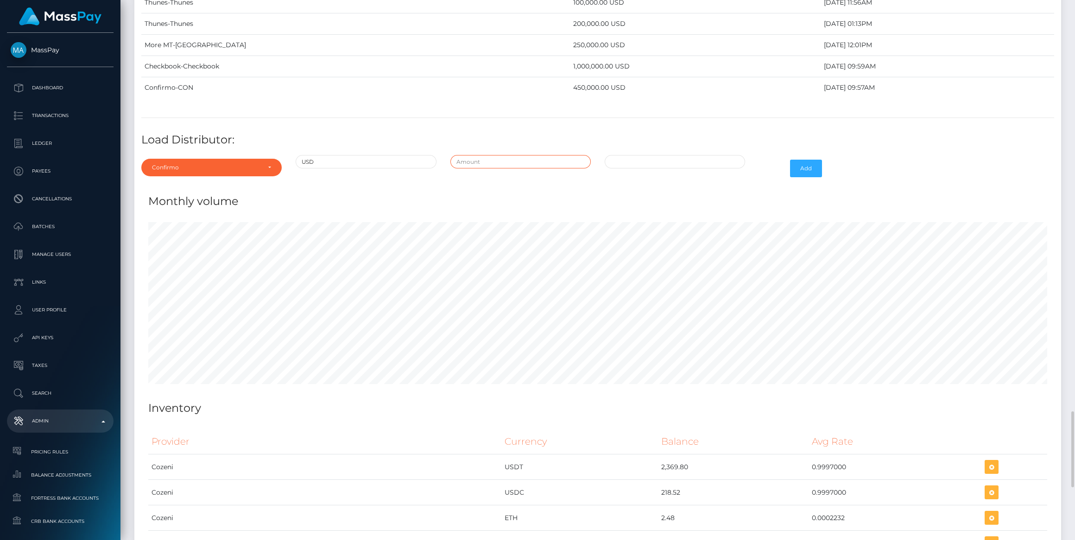
click at [572, 155] on input "text" at bounding box center [520, 161] width 140 height 13
type input "$750,000.0000000"
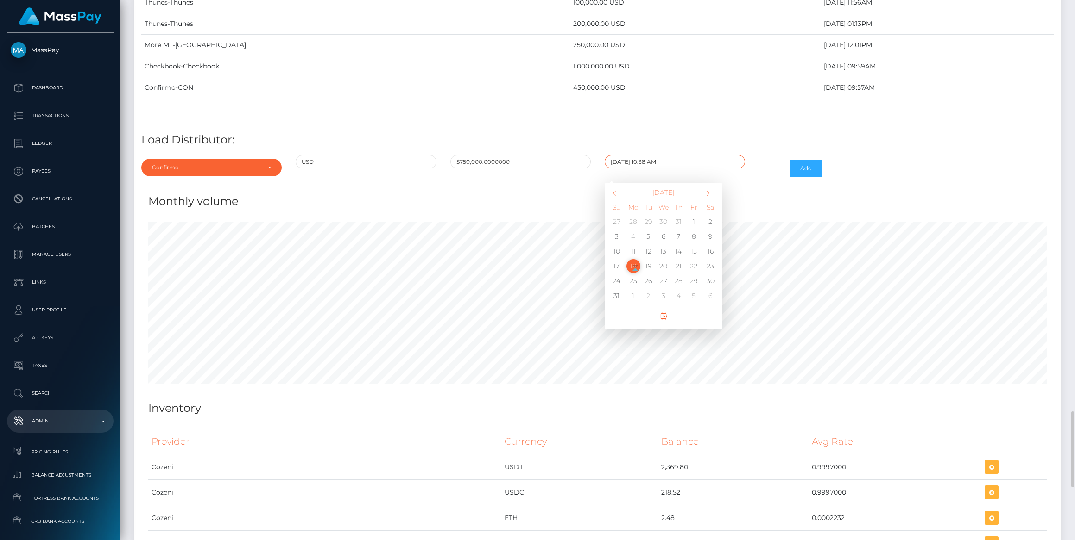
click at [648, 155] on input "08/18/2025 10:38 AM" at bounding box center [674, 161] width 140 height 13
click at [647, 155] on input "08/18/2025 10:38 AM" at bounding box center [674, 161] width 140 height 13
drag, startPoint x: 646, startPoint y: 138, endPoint x: 641, endPoint y: 136, distance: 5.0
click at [641, 155] on input "08/18/2025 10:38 AM" at bounding box center [674, 161] width 140 height 13
type input "08/18/2025 9:38 AM"
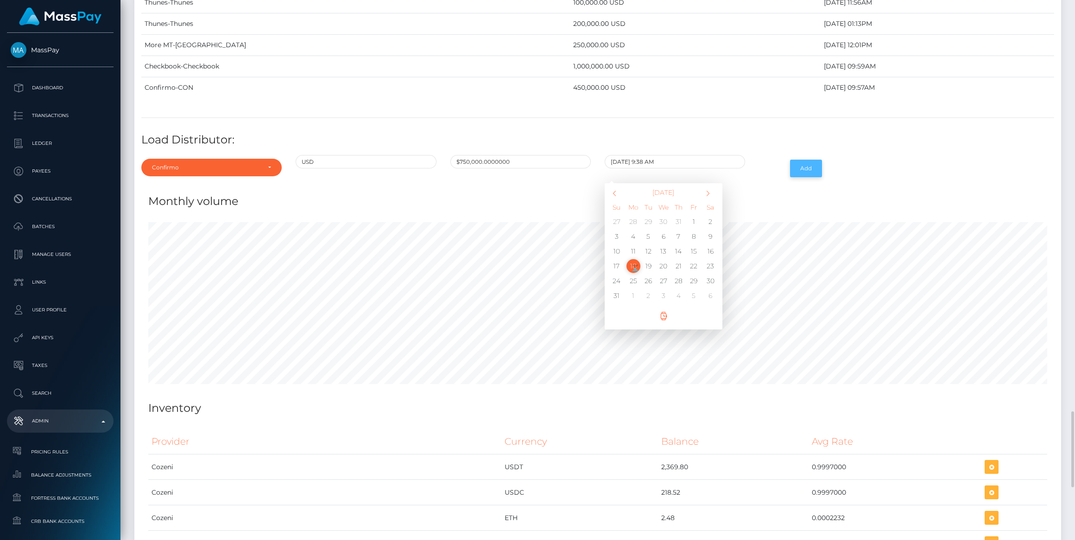
click at [802, 160] on button "Add" at bounding box center [806, 169] width 32 height 18
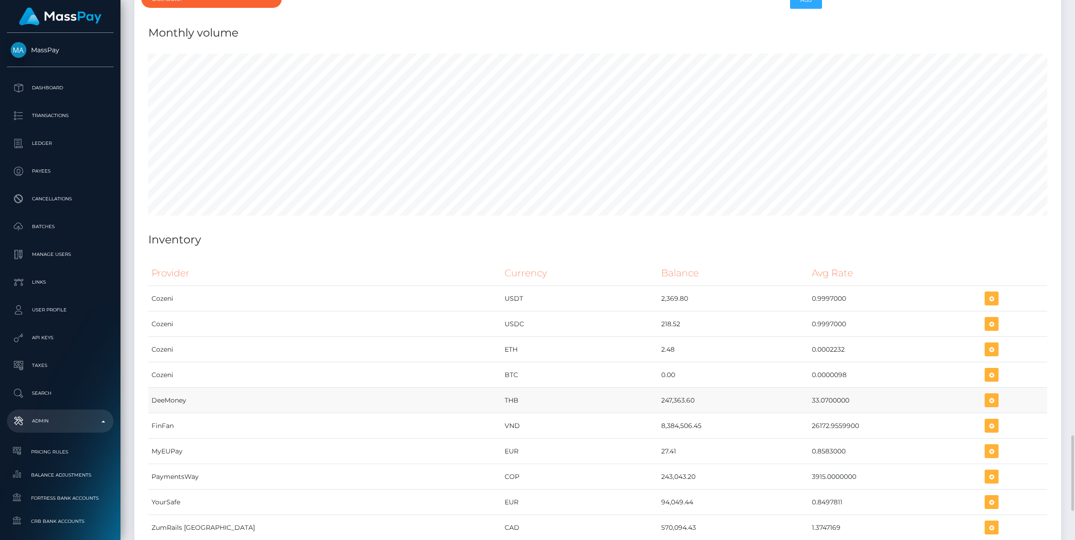
scroll to position [3037, 0]
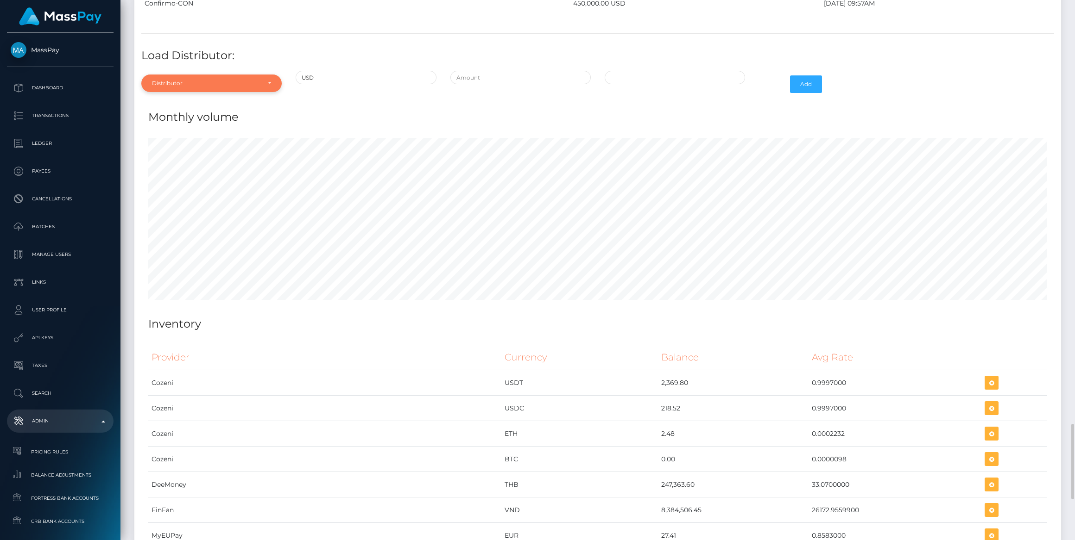
click at [185, 80] on div "Distributor" at bounding box center [206, 83] width 108 height 7
click at [187, 99] on input "Search" at bounding box center [211, 105] width 133 height 13
type input "NI"
click at [193, 137] on link "Nium" at bounding box center [211, 145] width 140 height 17
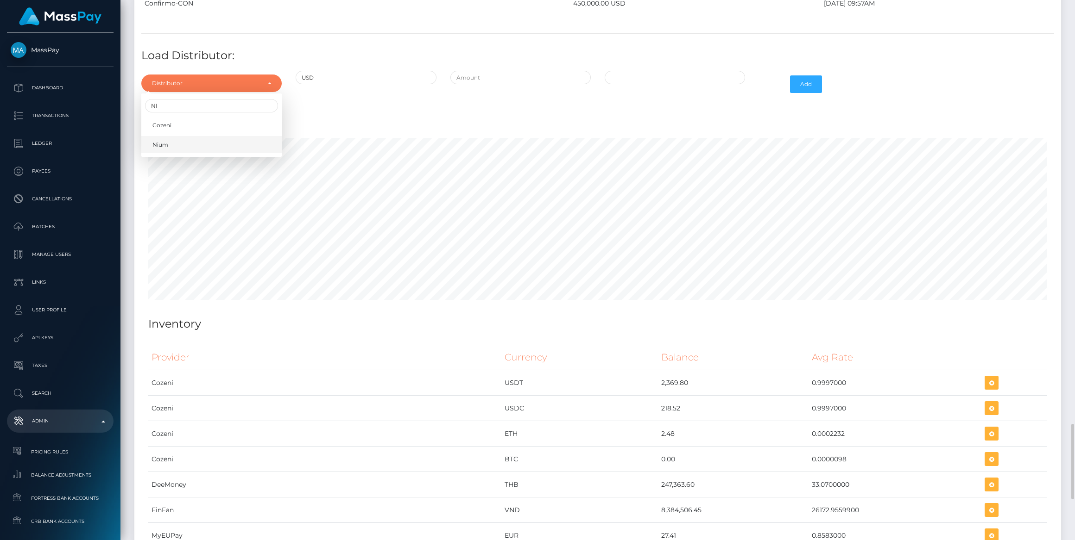
select select "26"
click at [527, 71] on input "text" at bounding box center [520, 77] width 140 height 13
type input "$225,000.0000000"
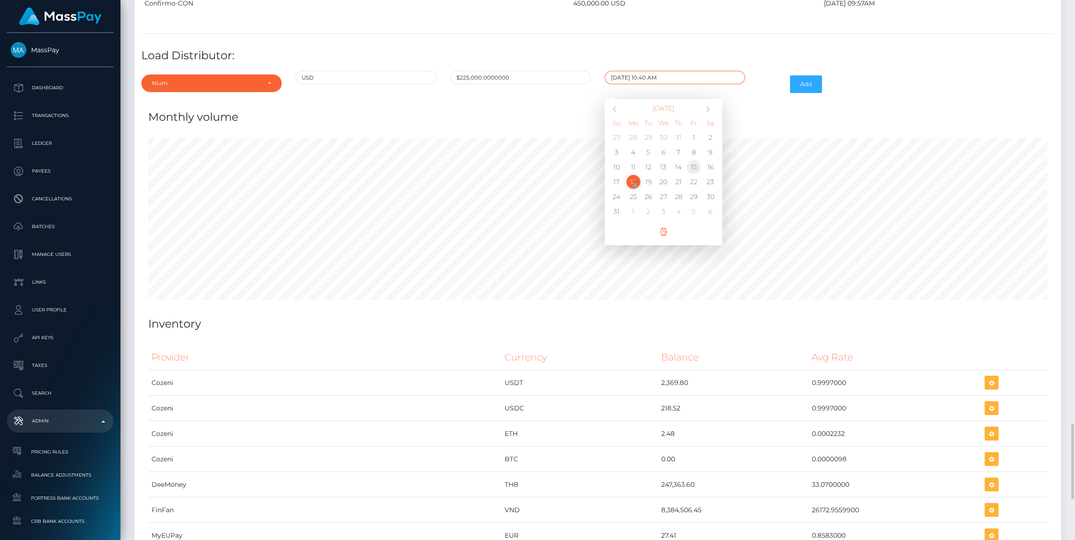
click at [698, 160] on td "15" at bounding box center [693, 167] width 15 height 15
drag, startPoint x: 689, startPoint y: 54, endPoint x: 681, endPoint y: 52, distance: 8.1
click at [688, 71] on input "08/15/2025 10:40 AM" at bounding box center [674, 77] width 140 height 13
click at [644, 71] on input "08/15/2025 10:40 AM" at bounding box center [674, 77] width 140 height 13
click at [648, 71] on input "08/15/2025 11:40 AM" at bounding box center [674, 77] width 140 height 13
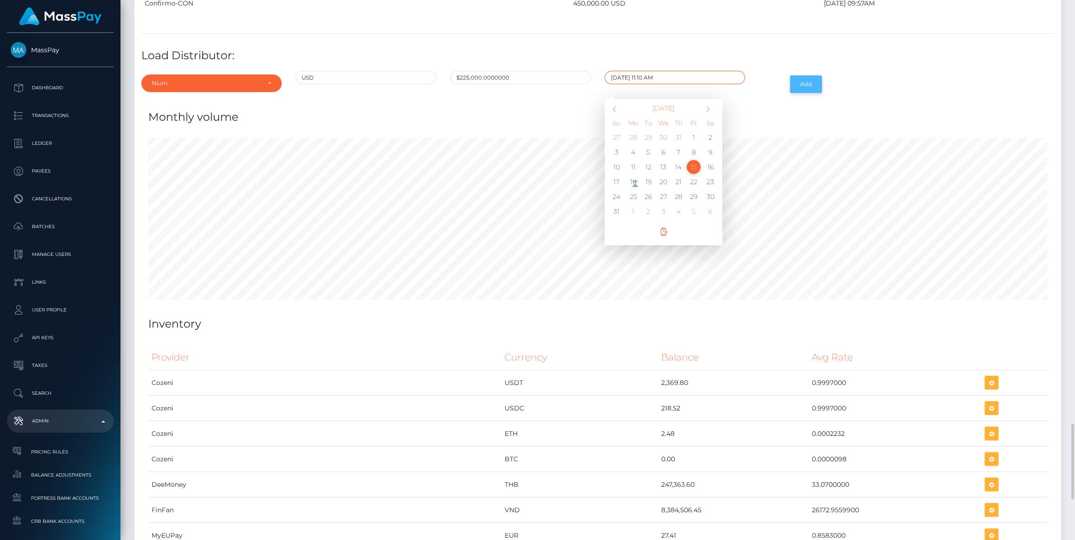
type input "08/15/2025 11:10 AM"
click at [813, 75] on button "Add" at bounding box center [806, 84] width 32 height 18
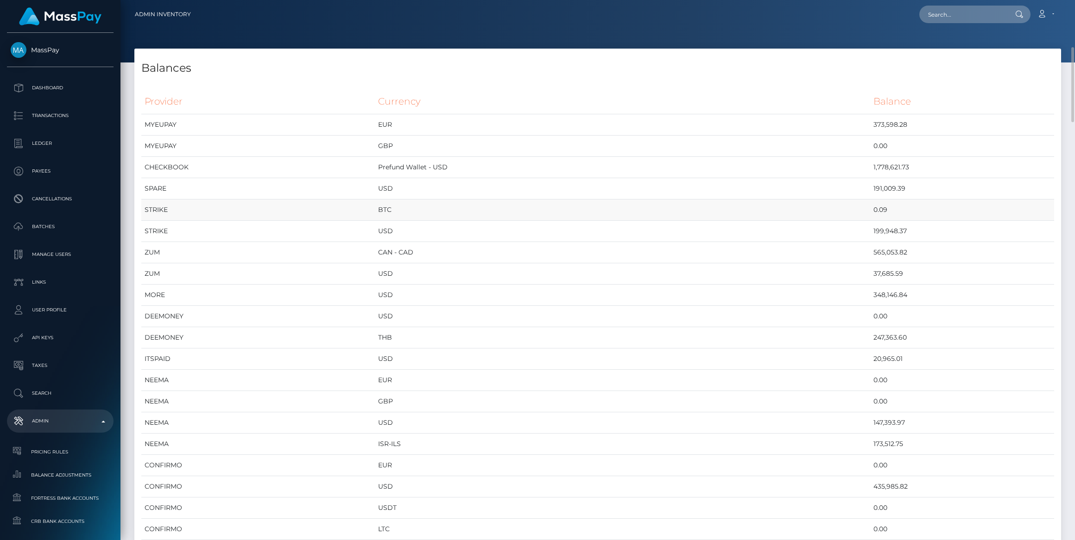
scroll to position [84, 0]
